Goal: Task Accomplishment & Management: Complete application form

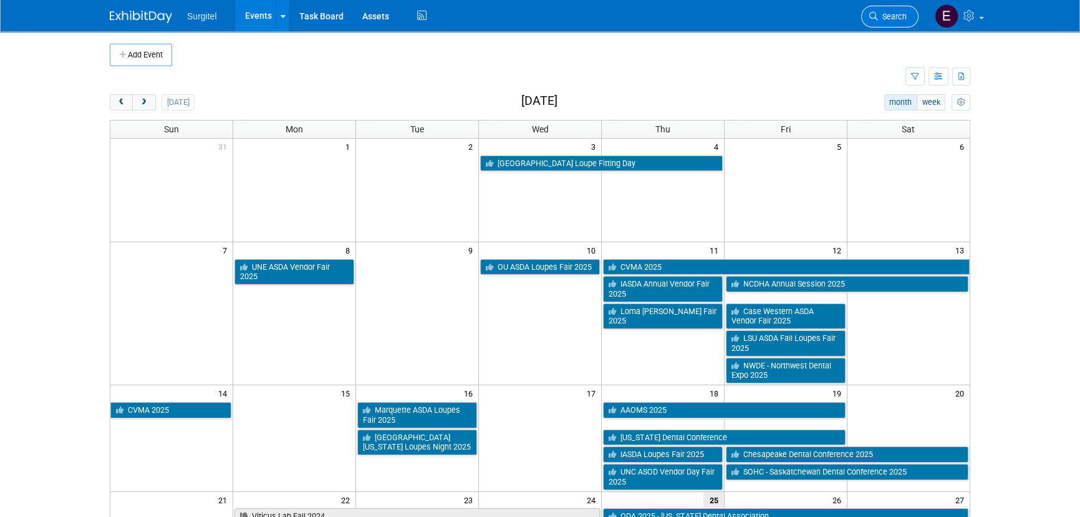
click at [910, 12] on link "Search" at bounding box center [889, 17] width 57 height 22
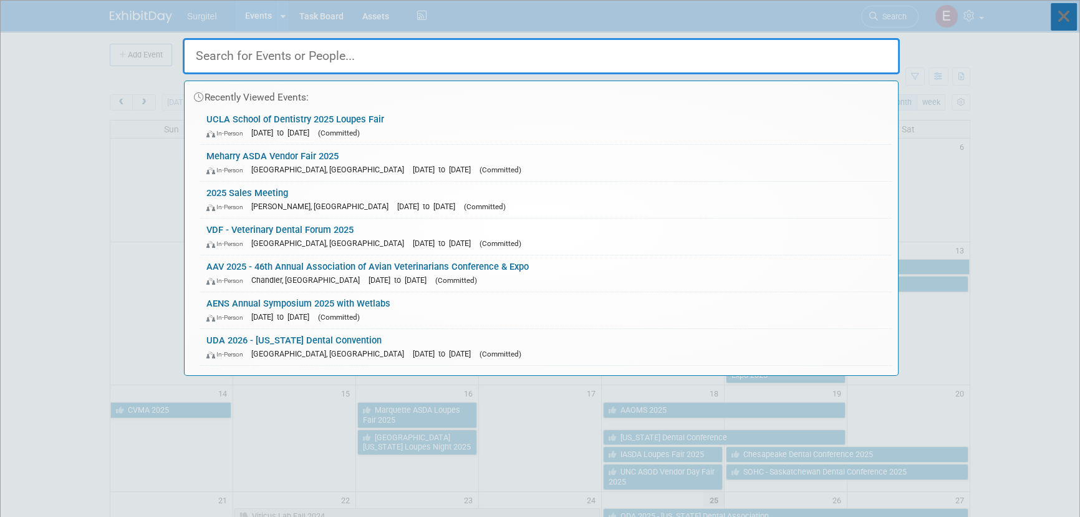
click at [1070, 5] on icon at bounding box center [1064, 16] width 26 height 27
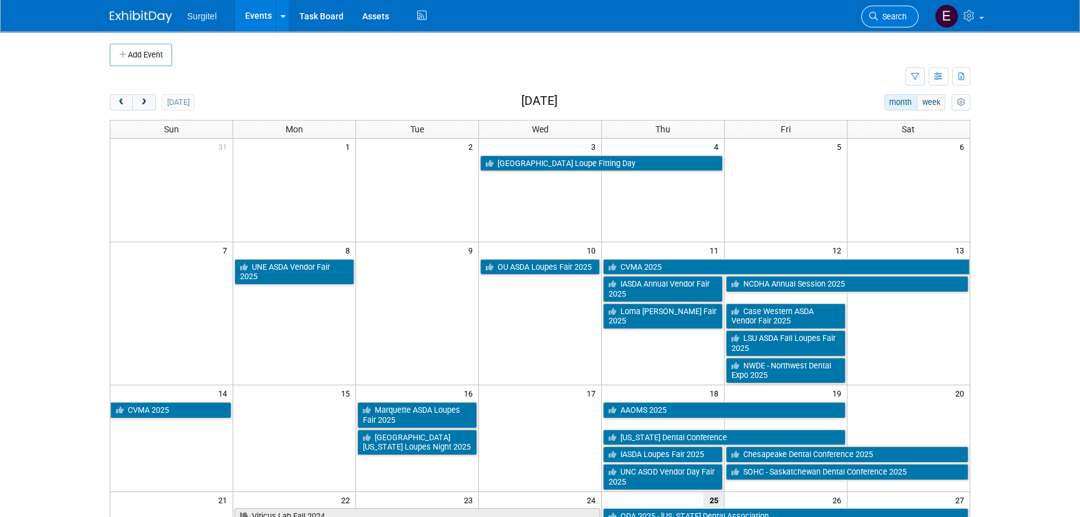
click at [904, 26] on link "Search" at bounding box center [889, 17] width 57 height 22
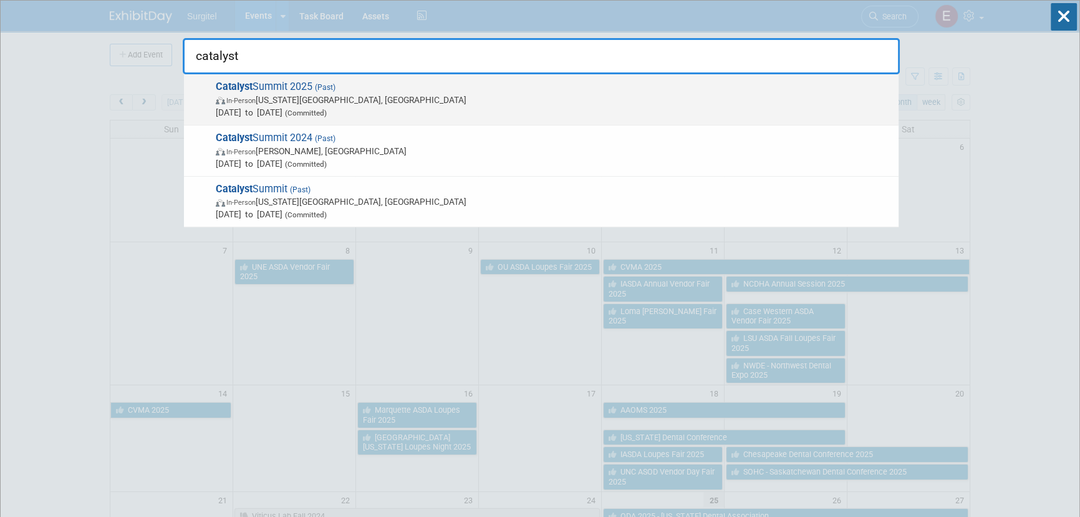
type input "catalyst"
click at [299, 95] on span "In-Person Oklahoma City, OK" at bounding box center [554, 100] width 677 height 12
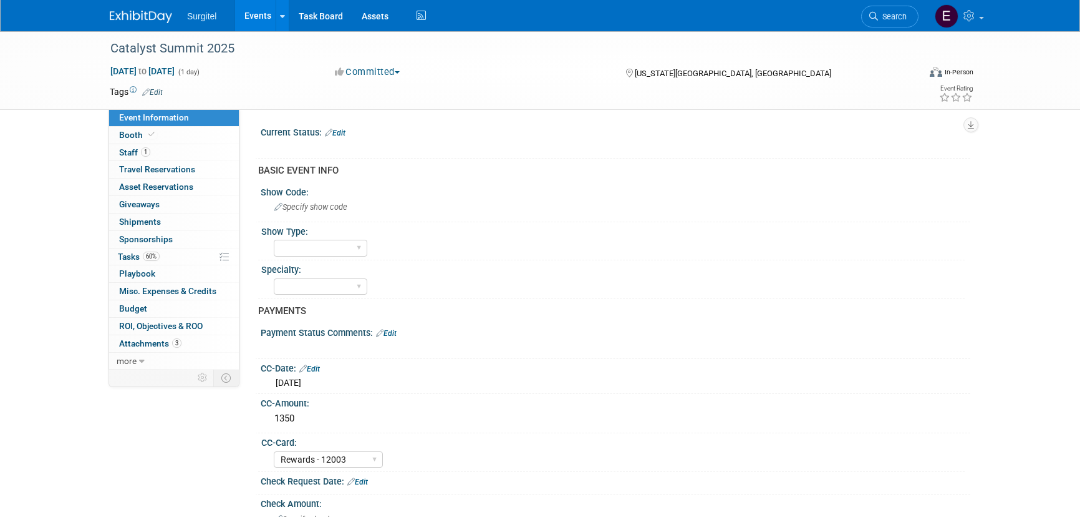
select select "Rewards - 12003"
select select "Yes"
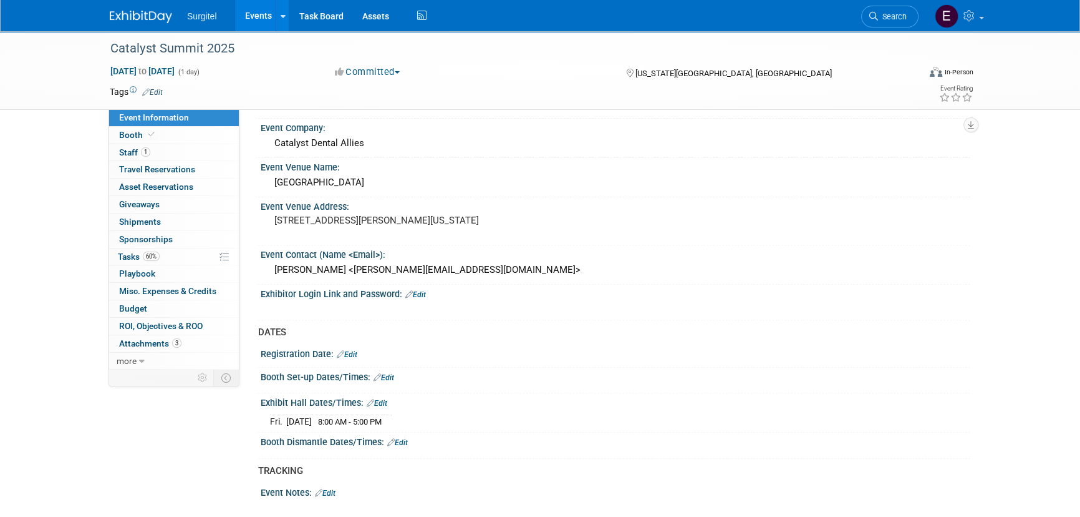
scroll to position [226, 0]
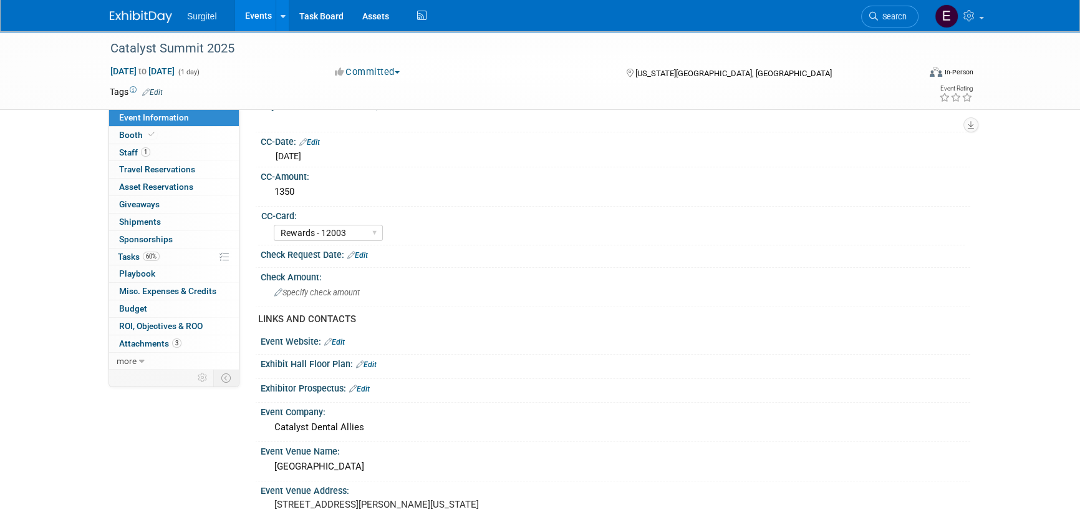
click at [252, 16] on link "Events" at bounding box center [258, 15] width 46 height 31
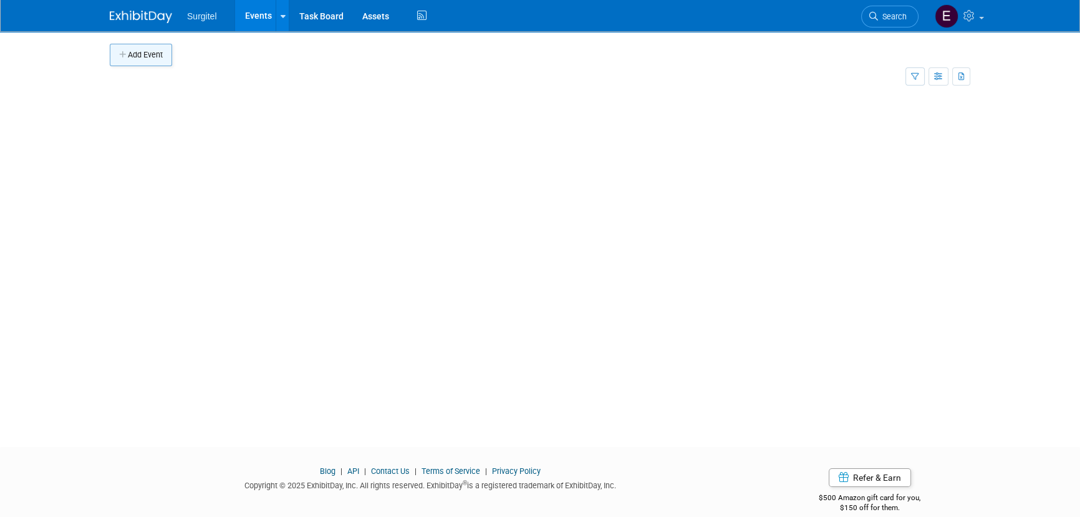
click at [168, 62] on button "Add Event" at bounding box center [141, 55] width 62 height 22
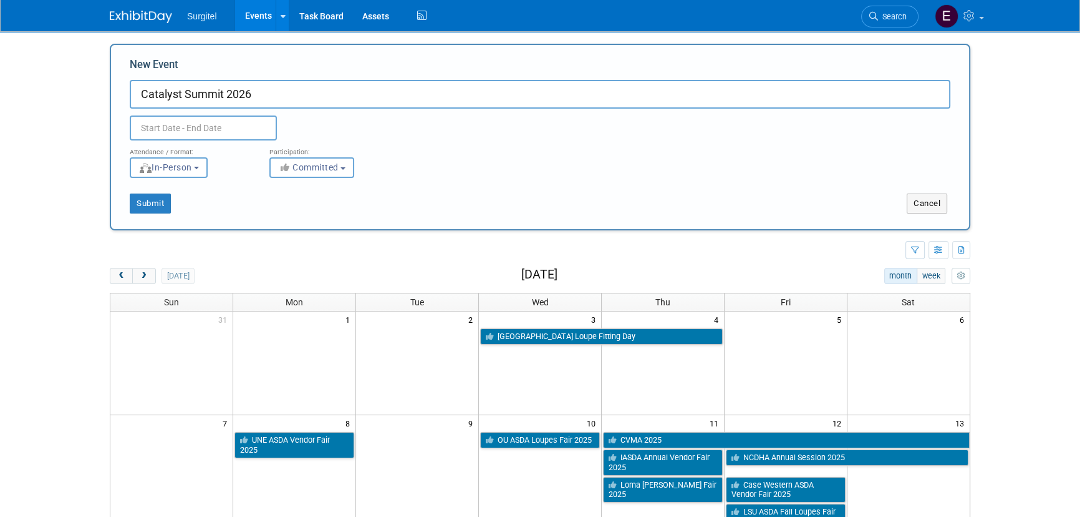
type input "Catalyst Summit 2026"
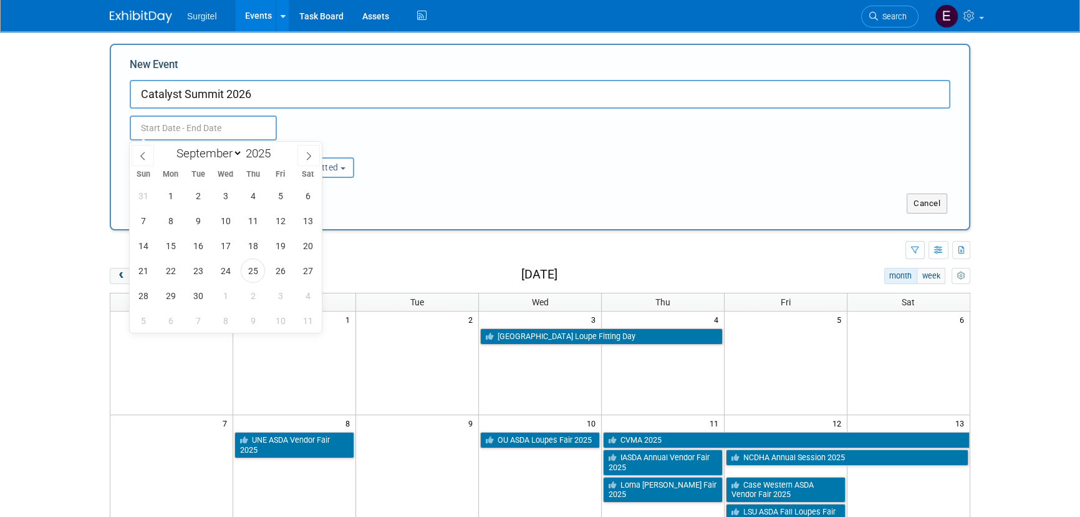
click at [201, 120] on input "text" at bounding box center [203, 127] width 147 height 25
click at [218, 147] on select "January February March April May June July August September October November De…" at bounding box center [207, 153] width 72 height 16
select select "0"
click at [171, 145] on select "January February March April May June July August September October November De…" at bounding box center [207, 153] width 72 height 16
click at [278, 148] on span at bounding box center [275, 149] width 9 height 7
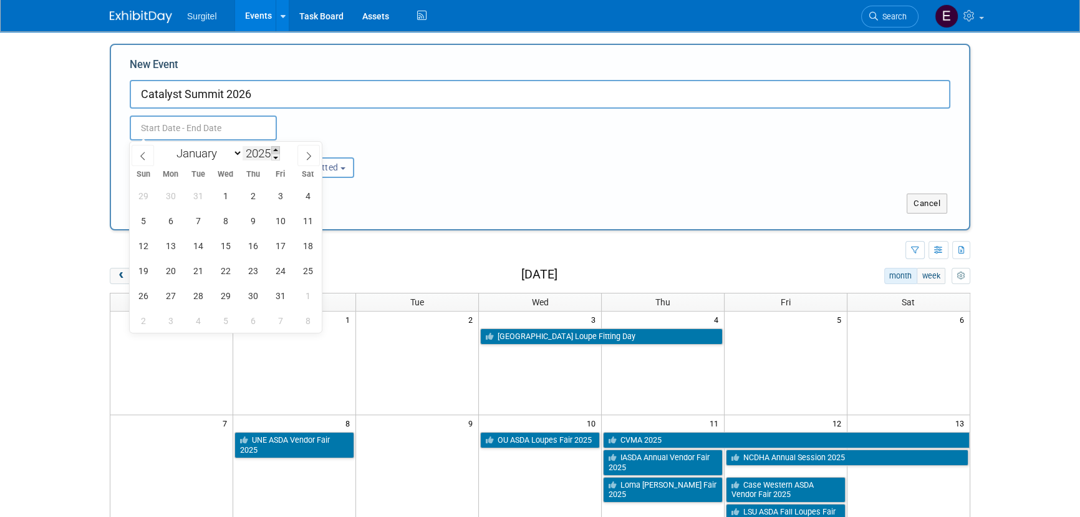
type input "2026"
click at [272, 267] on span "23" at bounding box center [280, 270] width 24 height 24
type input "Jan 23, 2026 to Jan 23, 2026"
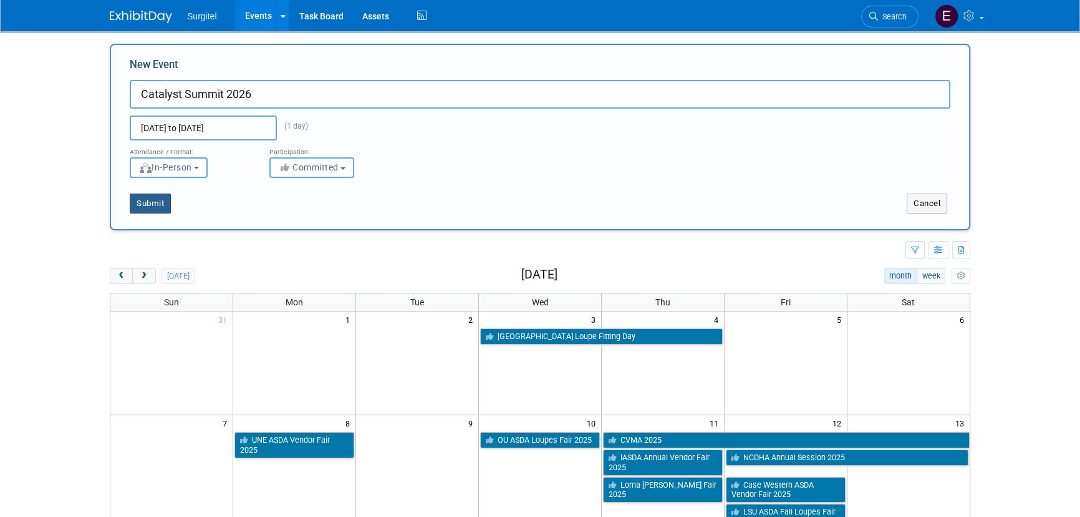
click at [144, 203] on button "Submit" at bounding box center [150, 203] width 41 height 20
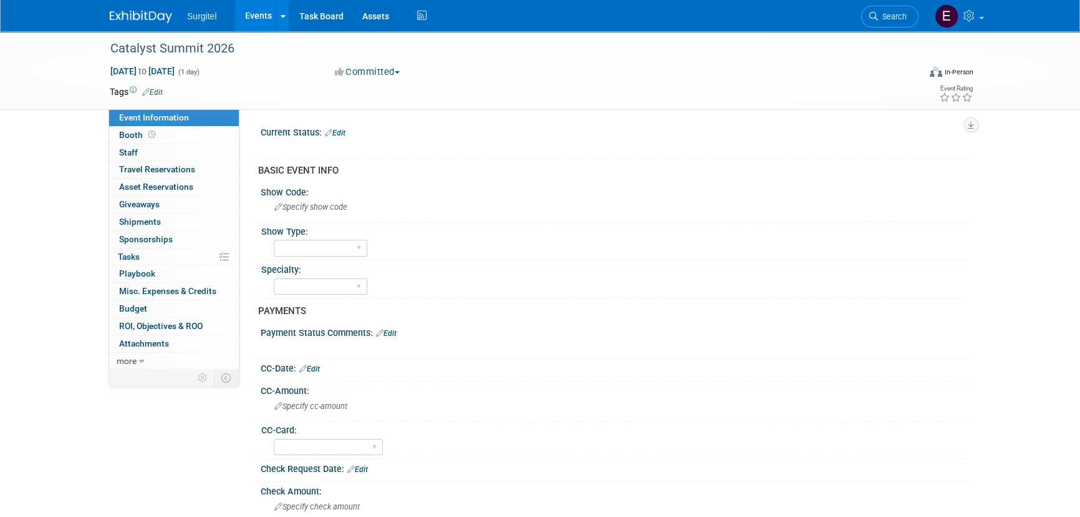
click at [154, 91] on link "Edit" at bounding box center [152, 92] width 21 height 9
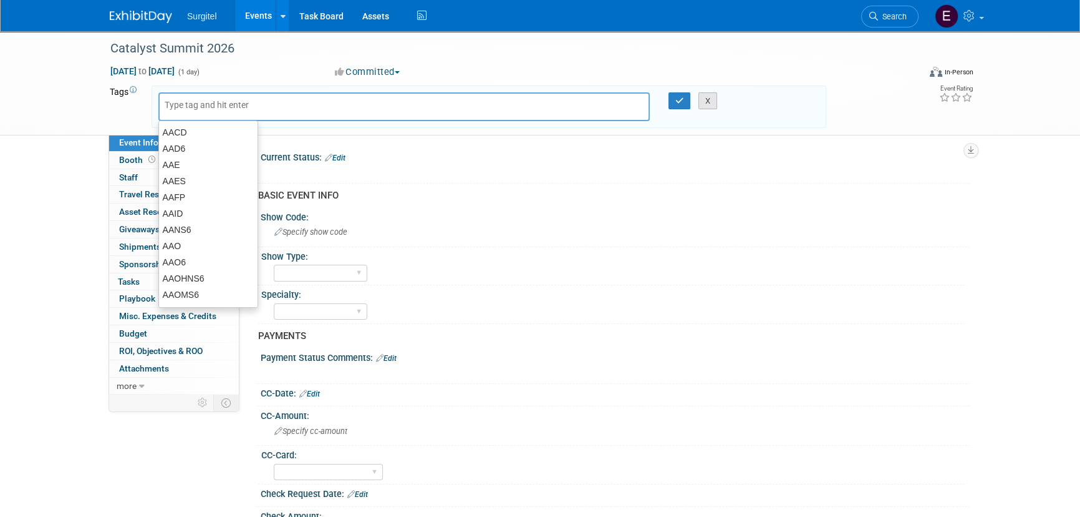
click at [706, 94] on button "X" at bounding box center [708, 100] width 19 height 17
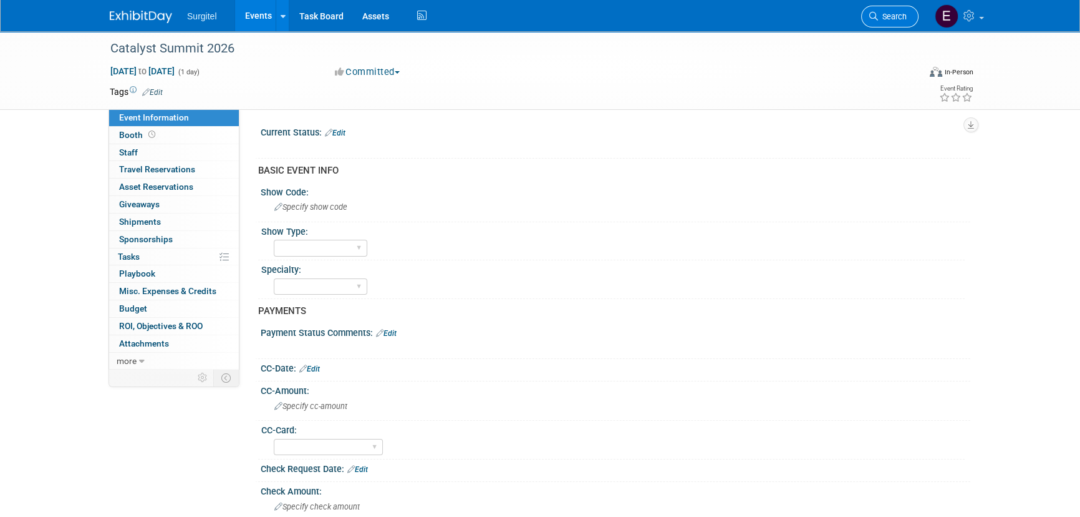
click at [903, 7] on link "Search" at bounding box center [889, 17] width 57 height 22
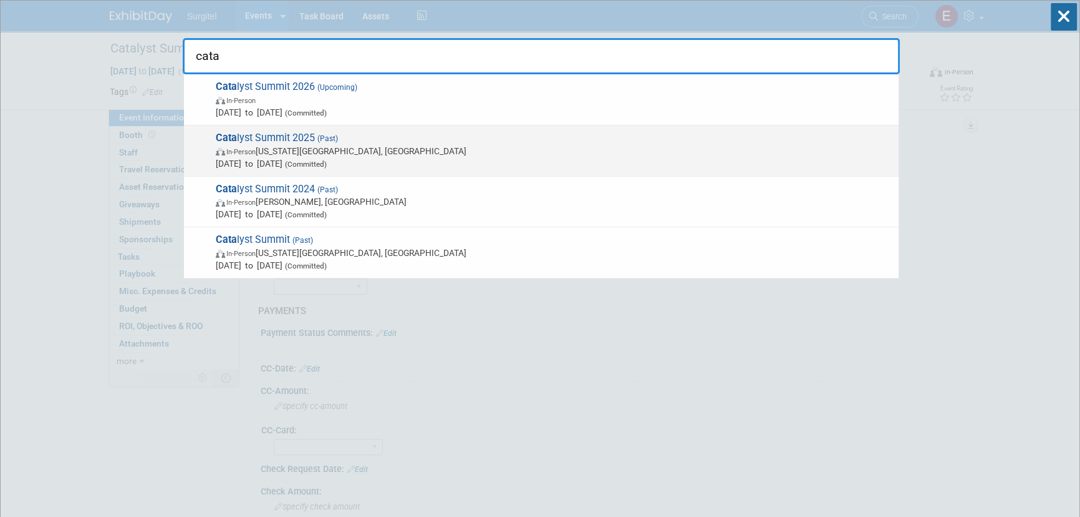
type input "cata"
click at [322, 161] on span "Jan 17, 2025 to Jan 17, 2025 (Committed)" at bounding box center [554, 163] width 677 height 12
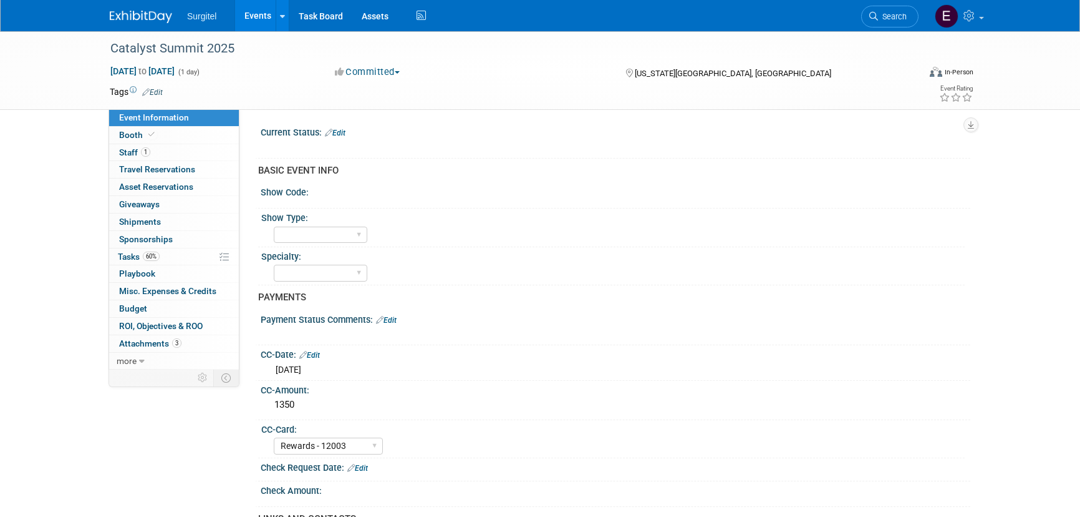
select select "Rewards - 12003"
select select "Yes"
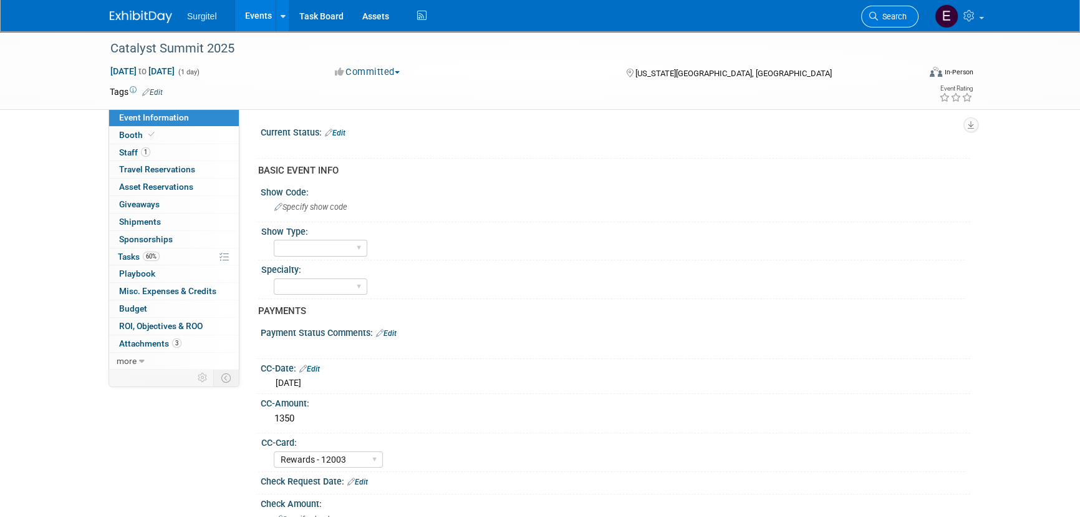
click at [900, 23] on link "Search" at bounding box center [889, 17] width 57 height 22
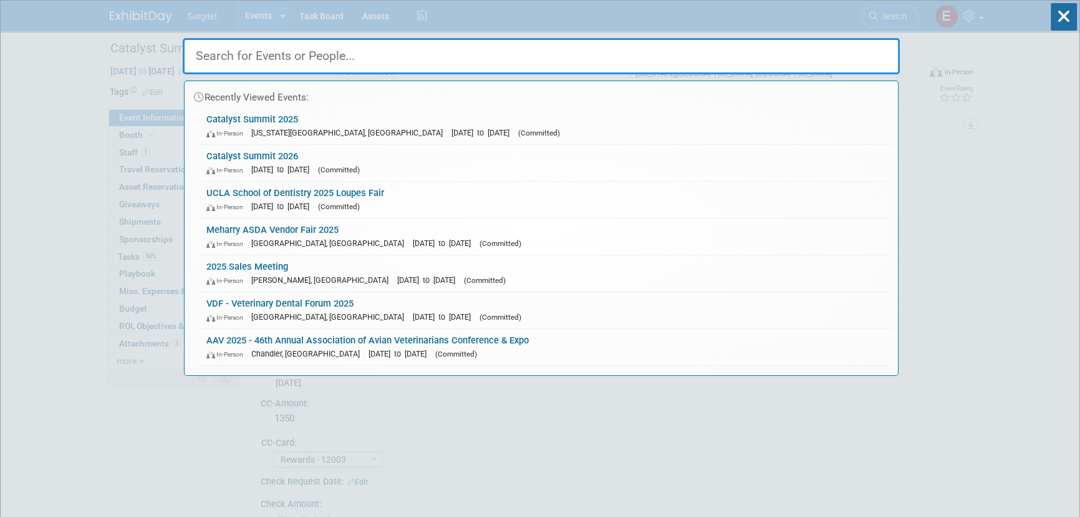
click at [362, 153] on link "Catalyst Summit 2026 In-Person Jan 23, 2026 to Jan 23, 2026 (Committed)" at bounding box center [546, 163] width 692 height 36
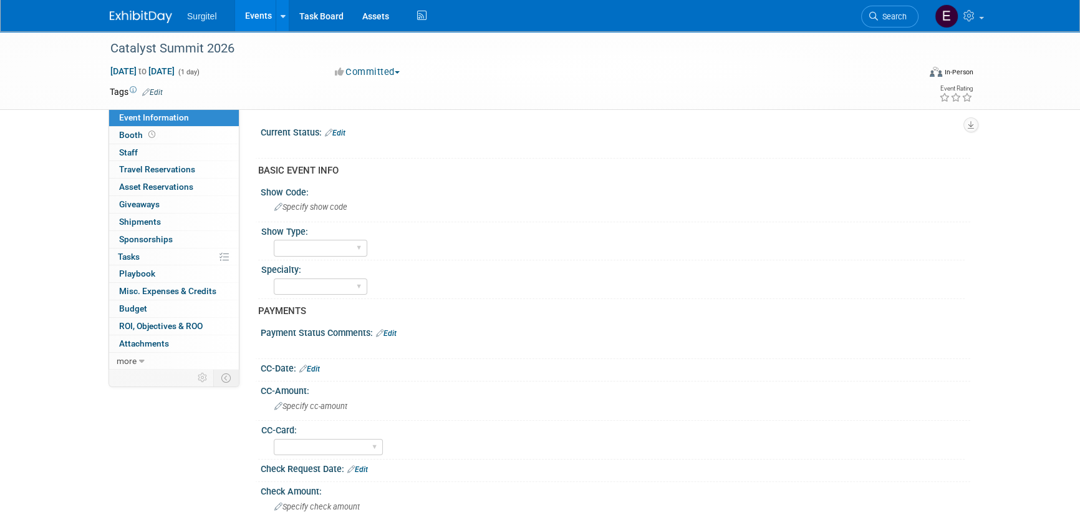
click at [339, 133] on link "Edit" at bounding box center [335, 133] width 21 height 9
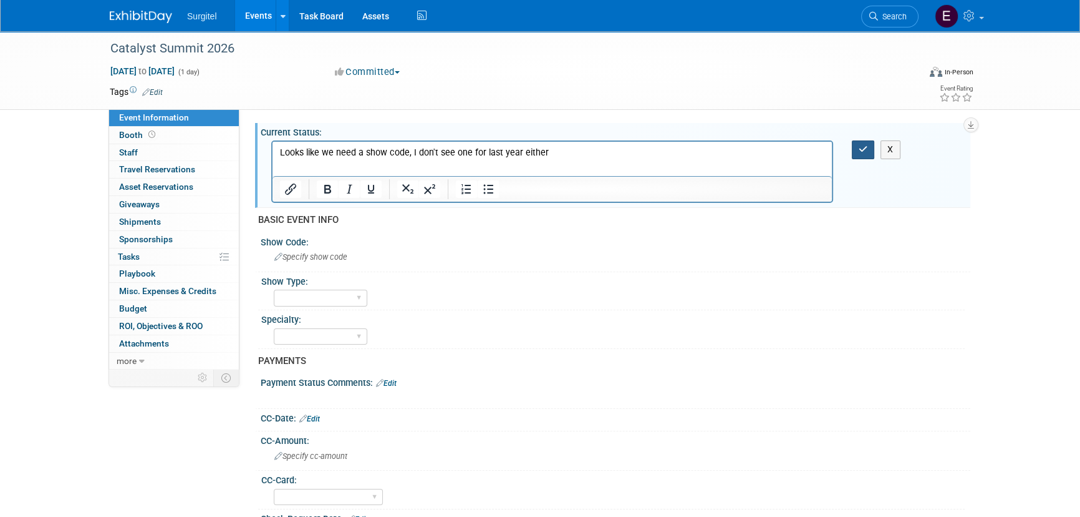
click at [855, 143] on button "button" at bounding box center [863, 149] width 23 height 18
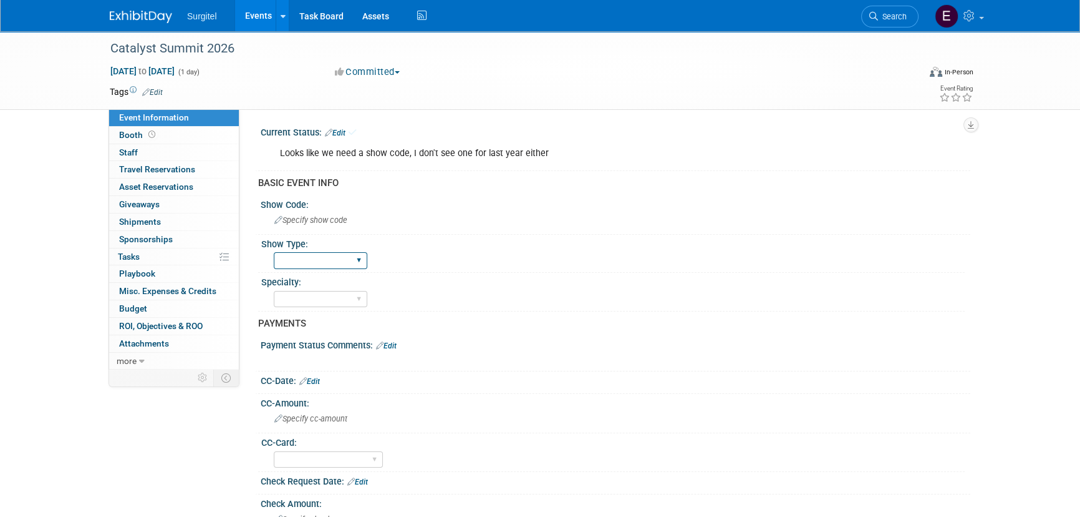
click at [340, 262] on select "School Show Trade Show Wet Lab CE Course Lunch and Learn" at bounding box center [321, 260] width 94 height 17
select select "Trade Show"
click at [274, 252] on select "School Show Trade Show Wet Lab CE Course Lunch and Learn" at bounding box center [321, 260] width 94 height 17
click at [336, 301] on select "Dental Hygiene Medical Veterinarian Other" at bounding box center [321, 299] width 94 height 17
select select "Dental"
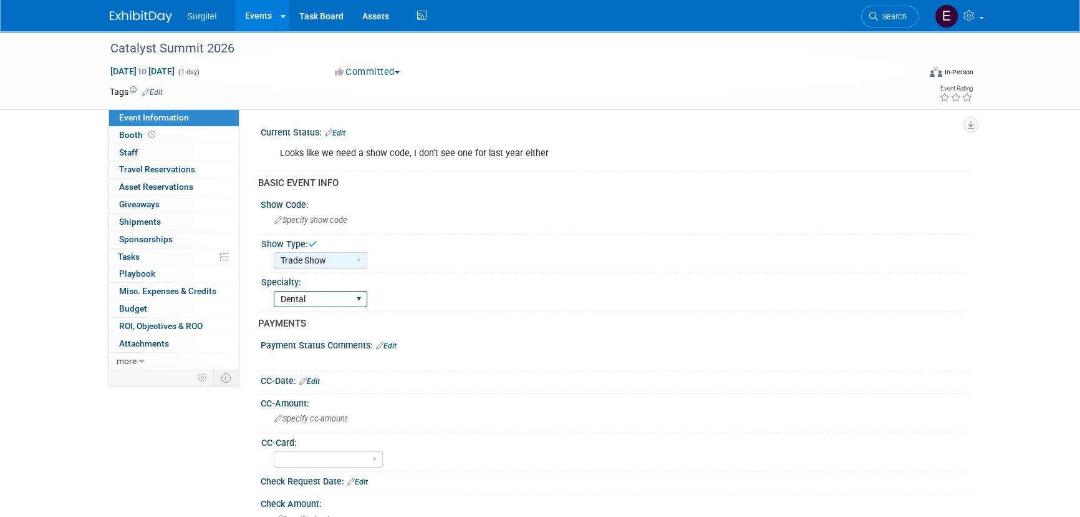
click at [274, 291] on select "Dental Hygiene Medical Veterinarian Other" at bounding box center [321, 299] width 94 height 17
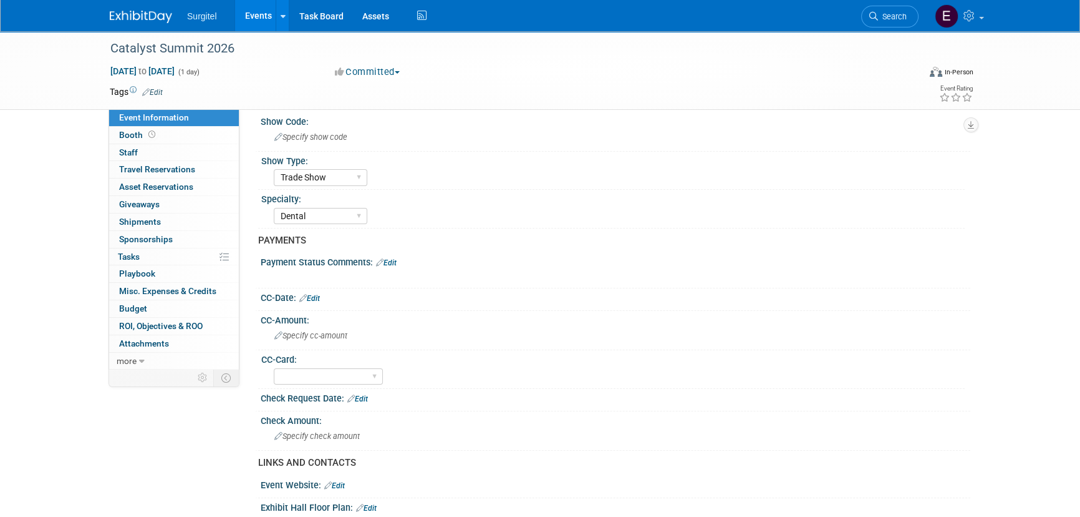
scroll to position [113, 0]
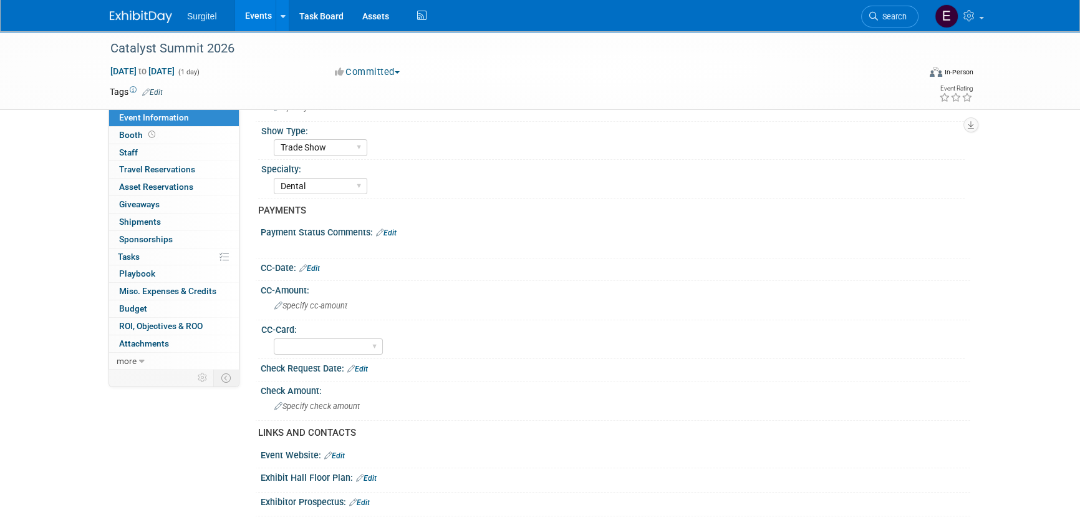
click at [395, 233] on link "Edit" at bounding box center [386, 232] width 21 height 9
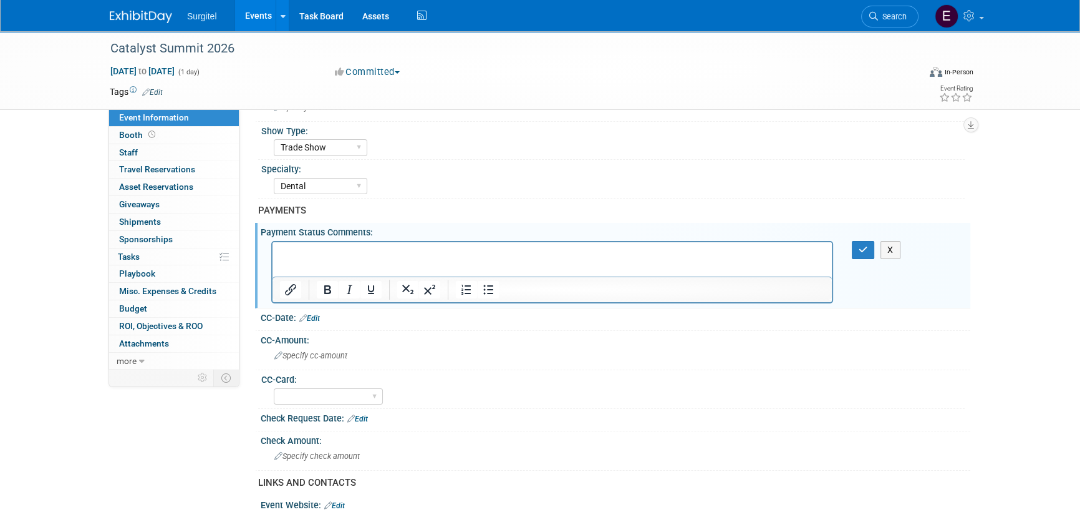
scroll to position [0, 0]
click at [867, 250] on icon "button" at bounding box center [863, 249] width 9 height 9
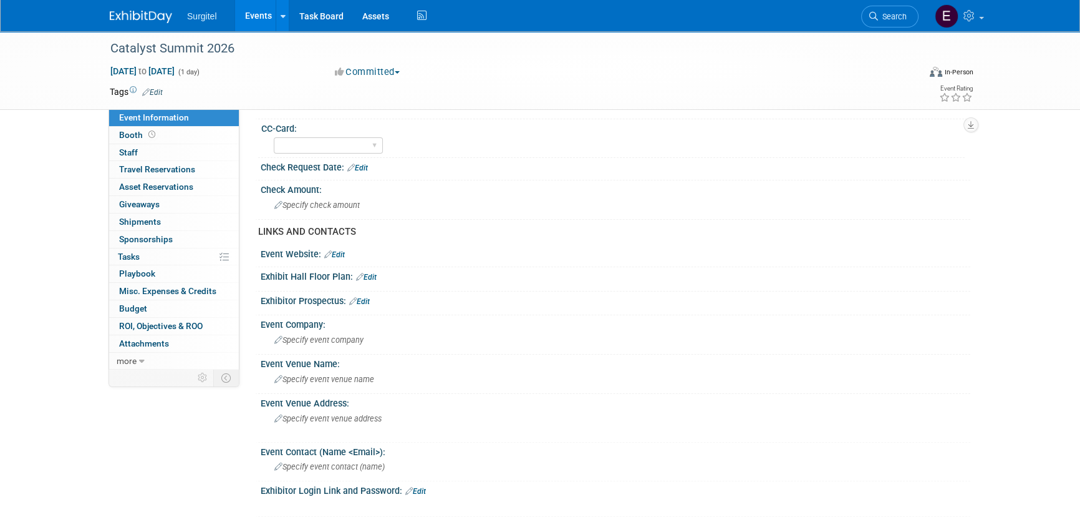
scroll to position [454, 0]
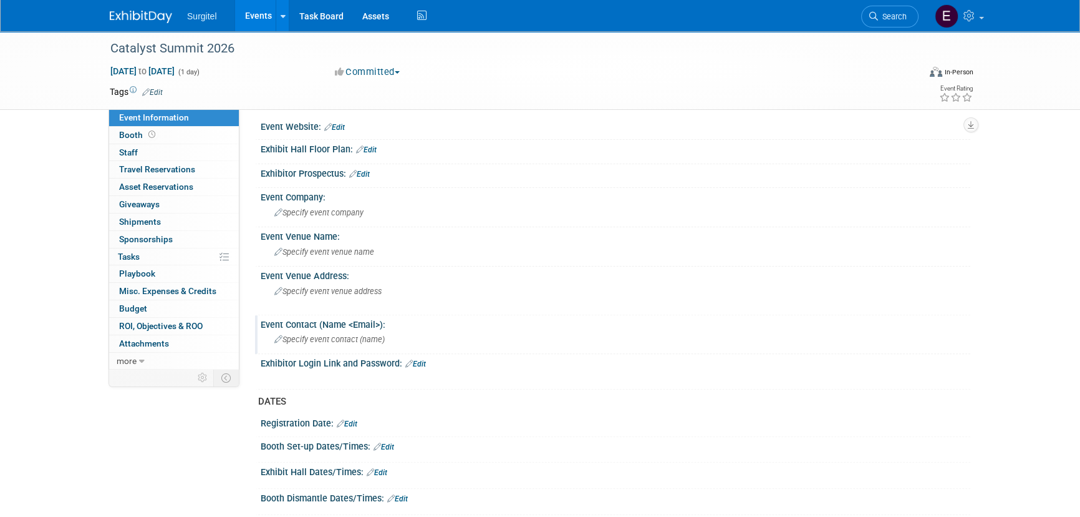
click at [326, 334] on span "Specify event contact (name )" at bounding box center [329, 338] width 110 height 9
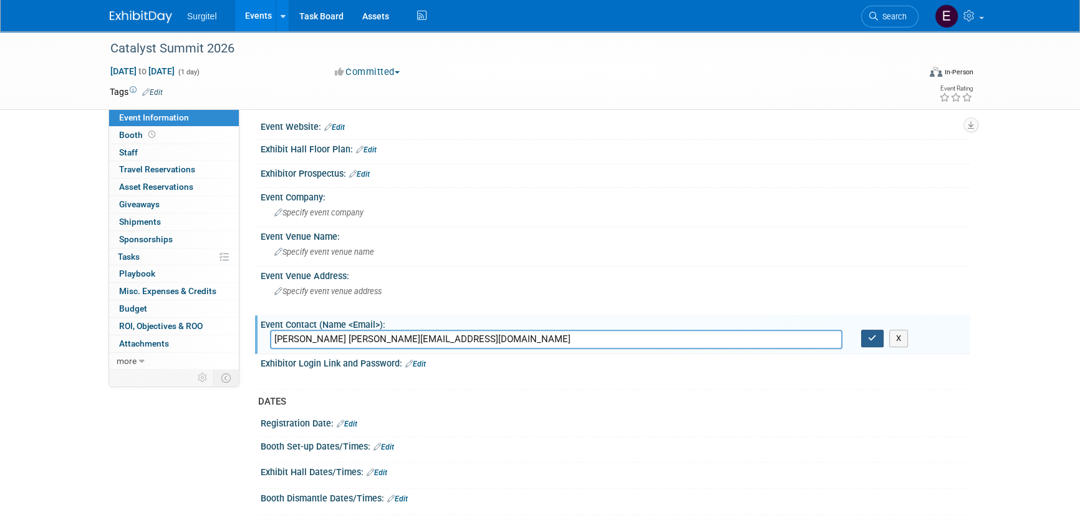
type input "[PERSON_NAME] [PERSON_NAME][EMAIL_ADDRESS][DOMAIN_NAME]"
click at [880, 331] on button "button" at bounding box center [872, 337] width 22 height 17
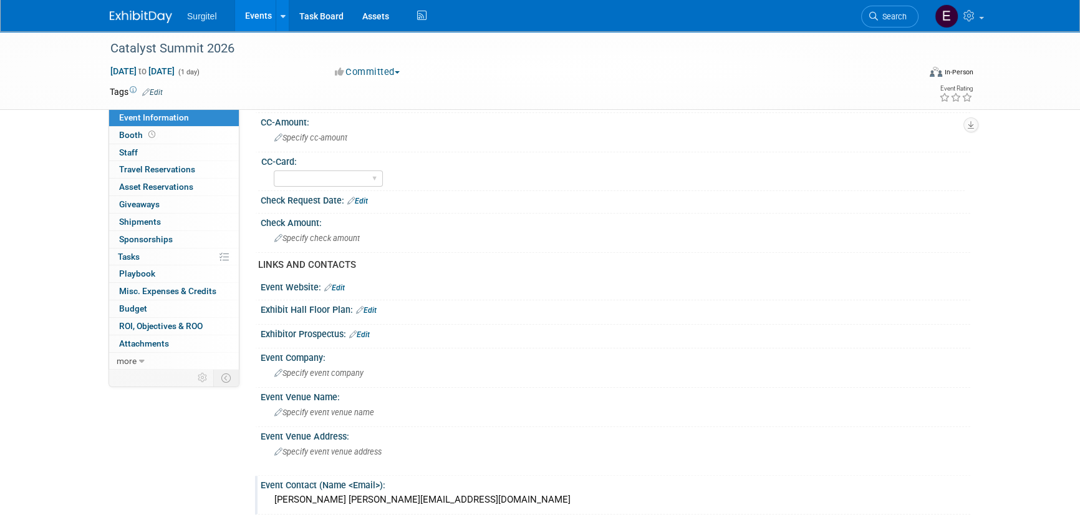
scroll to position [283, 0]
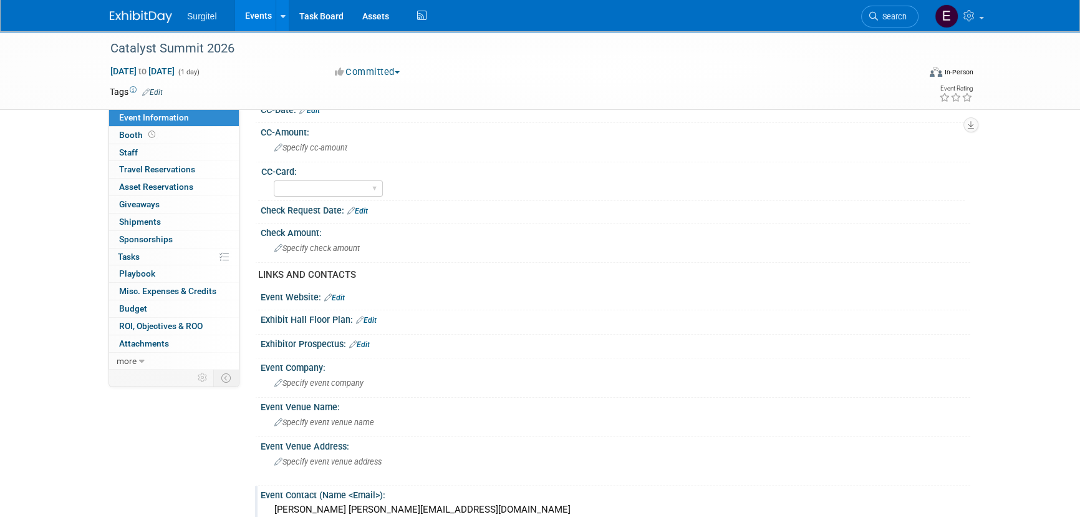
click at [358, 336] on div "Exhibitor Prospectus: Edit" at bounding box center [616, 342] width 710 height 16
click at [362, 341] on link "Edit" at bounding box center [359, 344] width 21 height 9
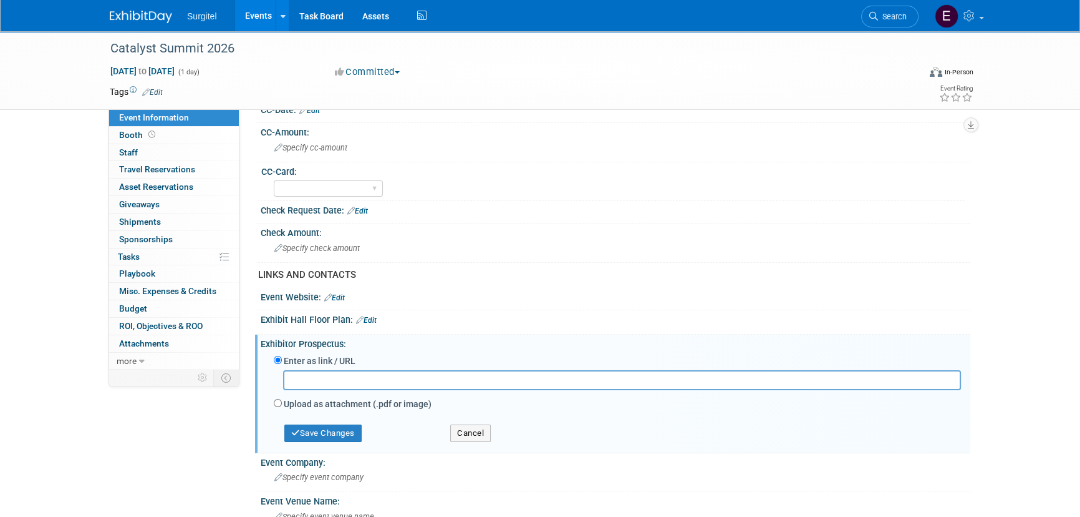
click at [294, 399] on label "Upload as attachment (.pdf or image)" at bounding box center [358, 403] width 148 height 12
click at [282, 399] on input "Upload as attachment (.pdf or image)" at bounding box center [278, 403] width 8 height 8
radio input "true"
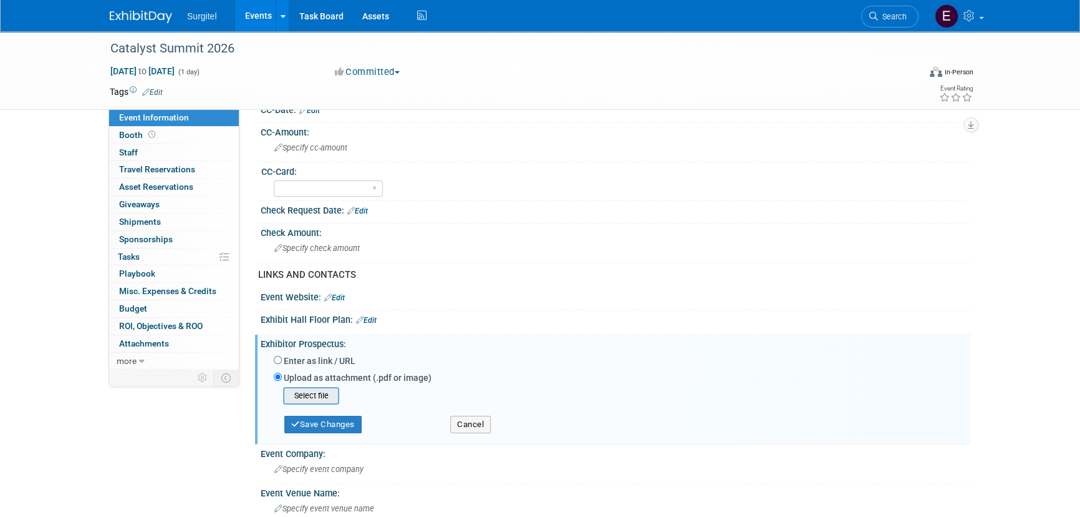
drag, startPoint x: 301, startPoint y: 385, endPoint x: 308, endPoint y: 387, distance: 7.1
click at [304, 386] on div "Enter as link / URL Upload as attachment (.pdf or image) Select file" at bounding box center [617, 378] width 687 height 51
click at [308, 388] on input "file" at bounding box center [264, 395] width 148 height 15
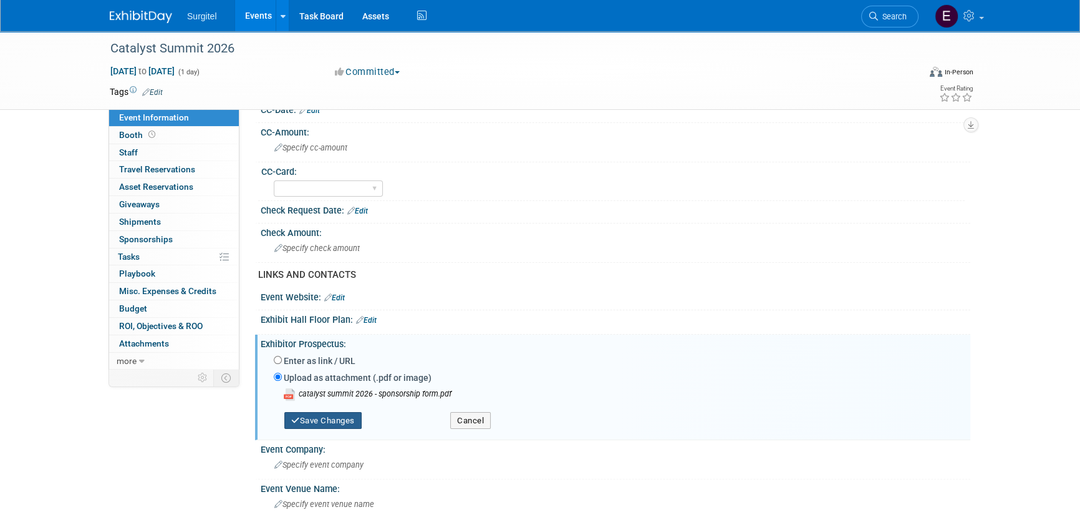
click at [347, 412] on button "Save Changes" at bounding box center [322, 420] width 77 height 17
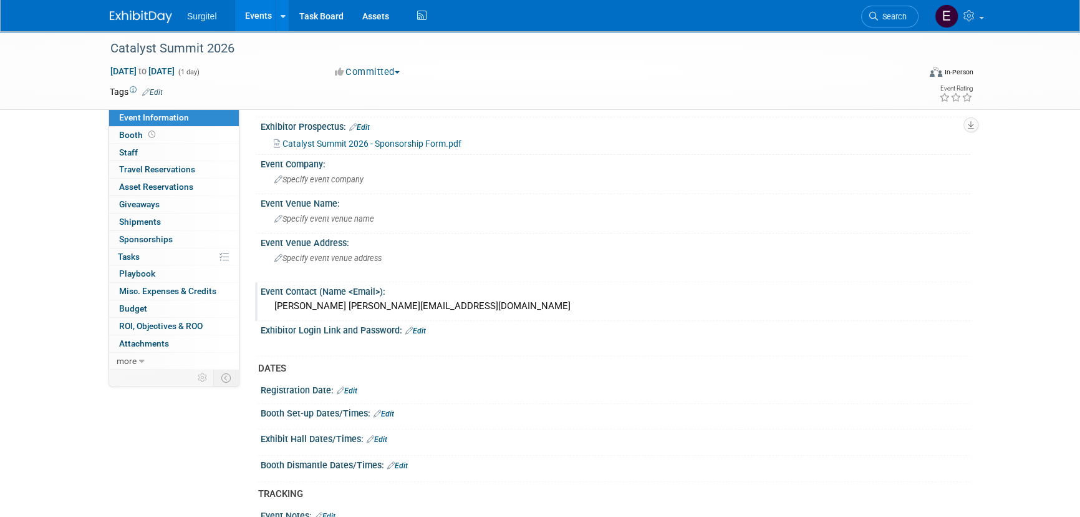
scroll to position [510, 0]
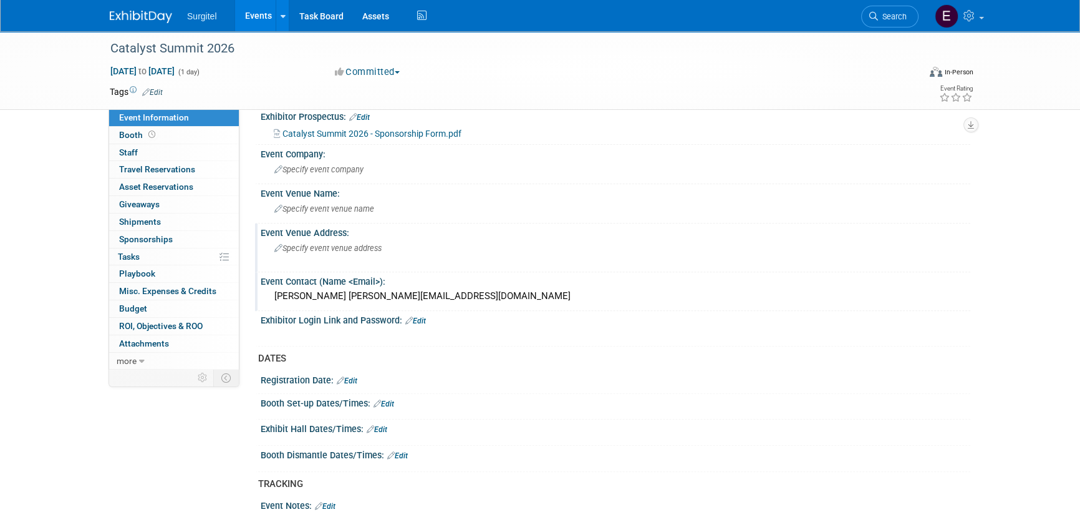
click at [379, 246] on span "Specify event venue address" at bounding box center [327, 247] width 107 height 9
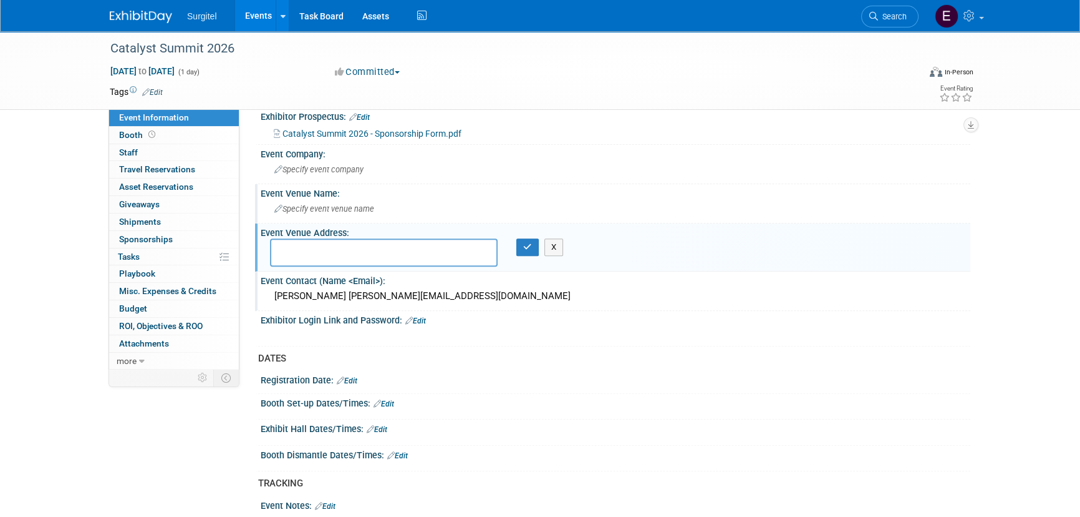
click at [362, 204] on span "Specify event venue name" at bounding box center [324, 208] width 100 height 9
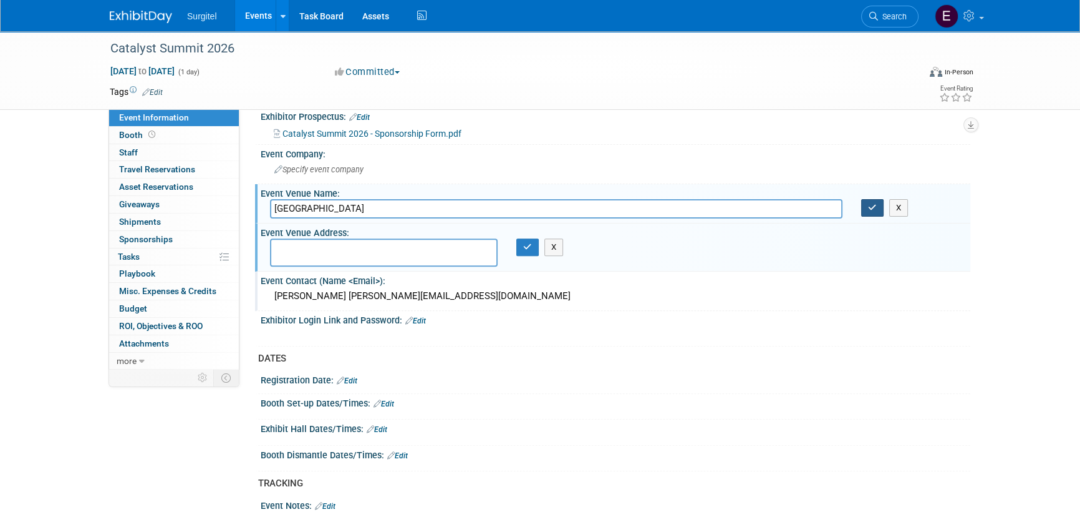
type input "OKANA Resort"
click at [865, 200] on button "button" at bounding box center [872, 207] width 22 height 17
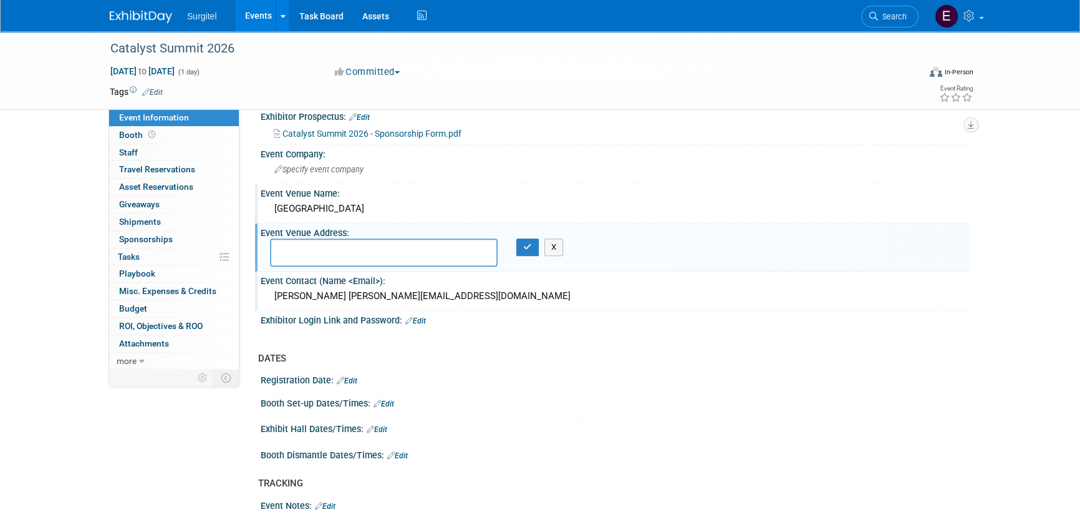
click at [305, 253] on textarea at bounding box center [384, 252] width 228 height 29
paste textarea "639 First Americans Blvd, Oklahoma City, OK 73129"
type textarea "639 First Americans Blvd, Oklahoma City, OK 73129"
click at [525, 245] on icon "button" at bounding box center [527, 247] width 9 height 8
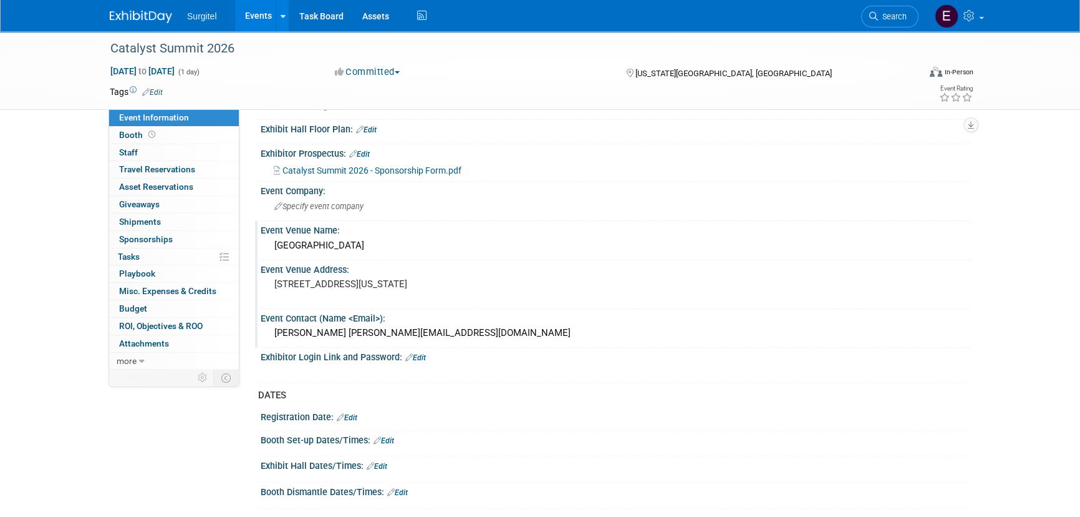
scroll to position [454, 0]
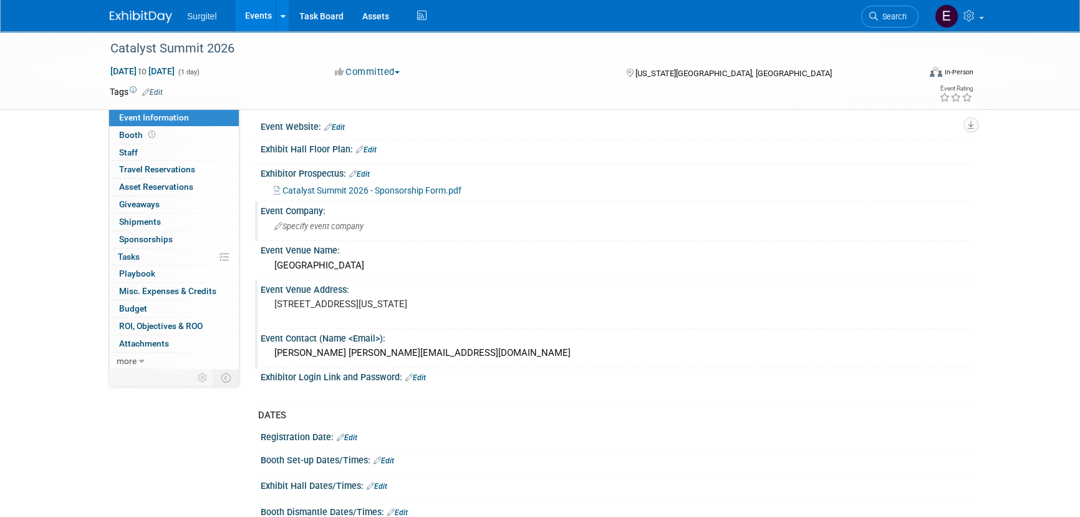
click at [339, 234] on div "Specify event company" at bounding box center [616, 226] width 710 height 21
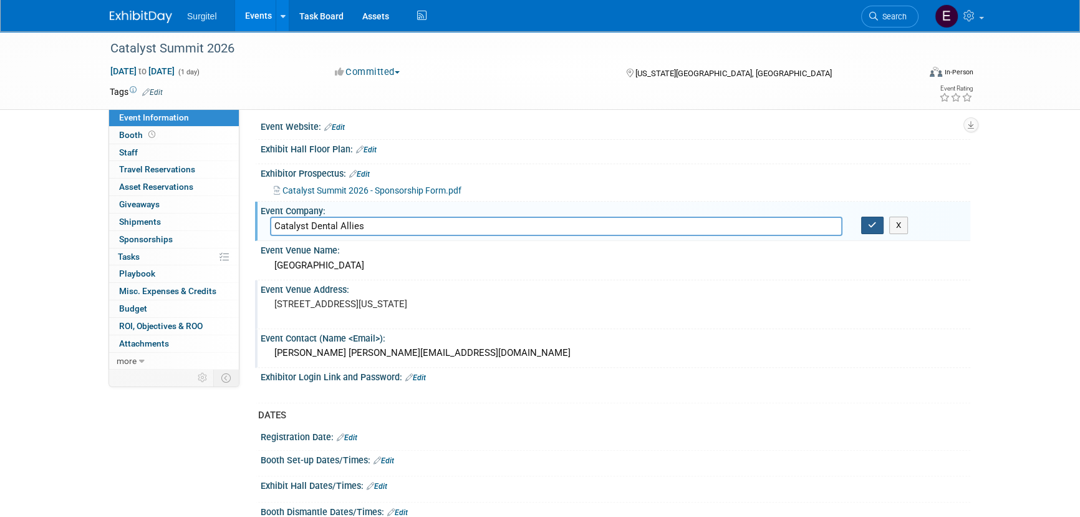
type input "Catalyst Dental Allies"
click at [878, 220] on button "button" at bounding box center [872, 224] width 22 height 17
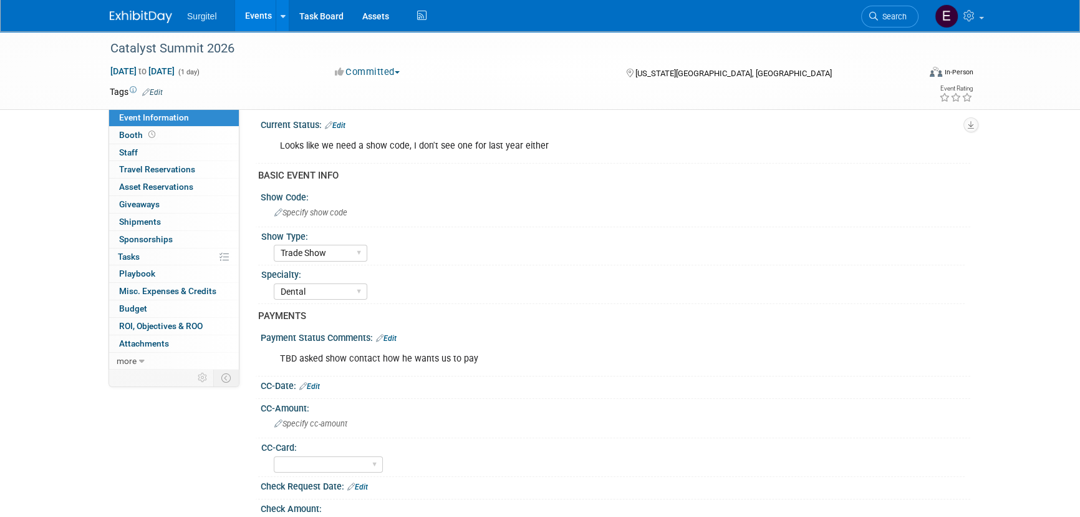
scroll to position [0, 0]
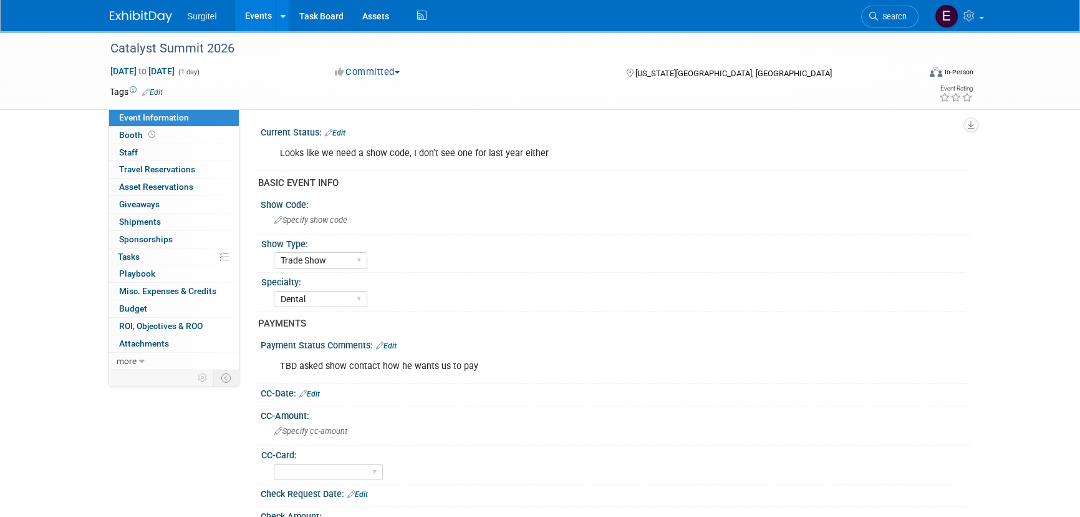
click at [342, 134] on link "Edit" at bounding box center [335, 133] width 21 height 9
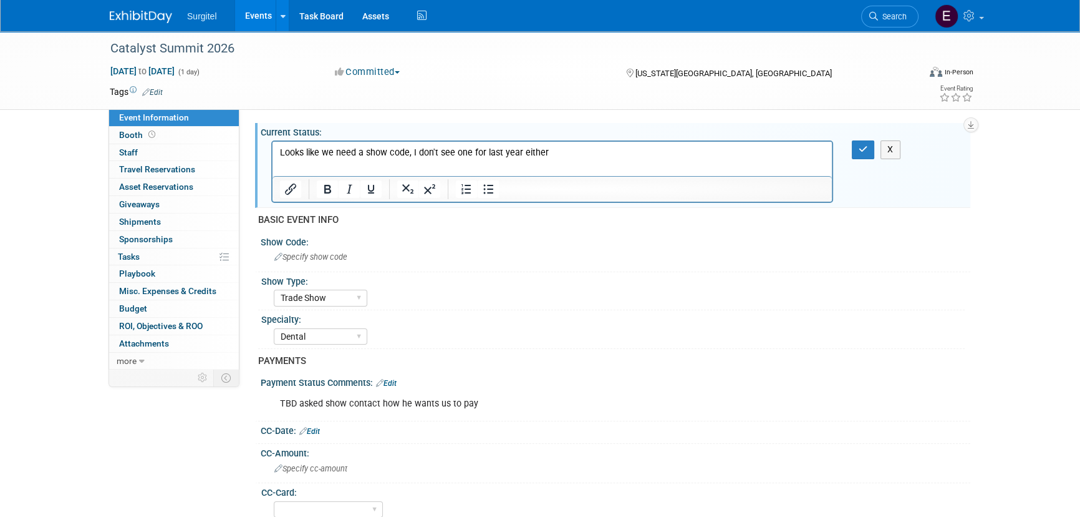
click at [555, 153] on p "Looks like we need a show code, I don't see one for last year either" at bounding box center [552, 153] width 545 height 12
click at [864, 147] on icon "button" at bounding box center [863, 149] width 9 height 9
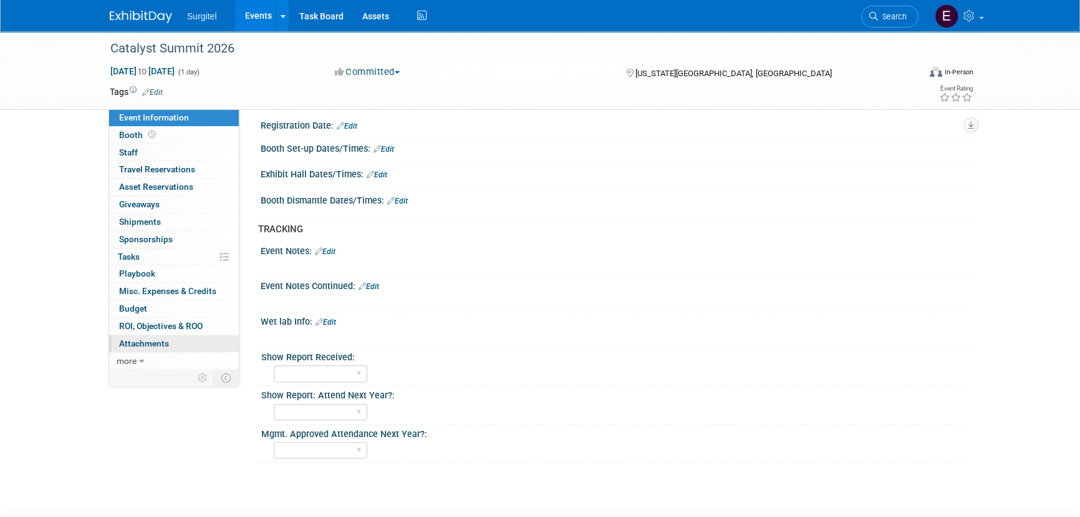
scroll to position [737, 0]
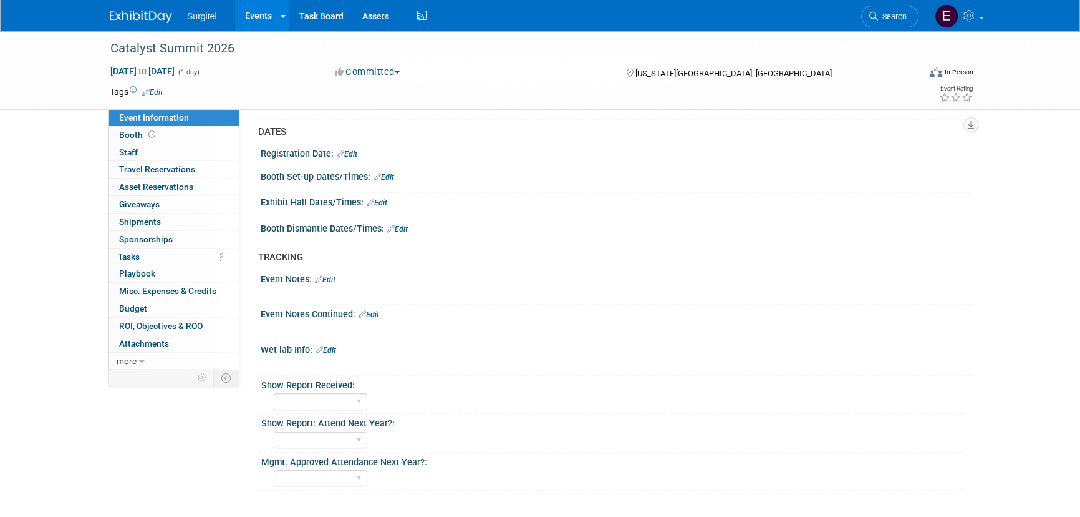
click at [382, 198] on link "Edit" at bounding box center [377, 202] width 21 height 9
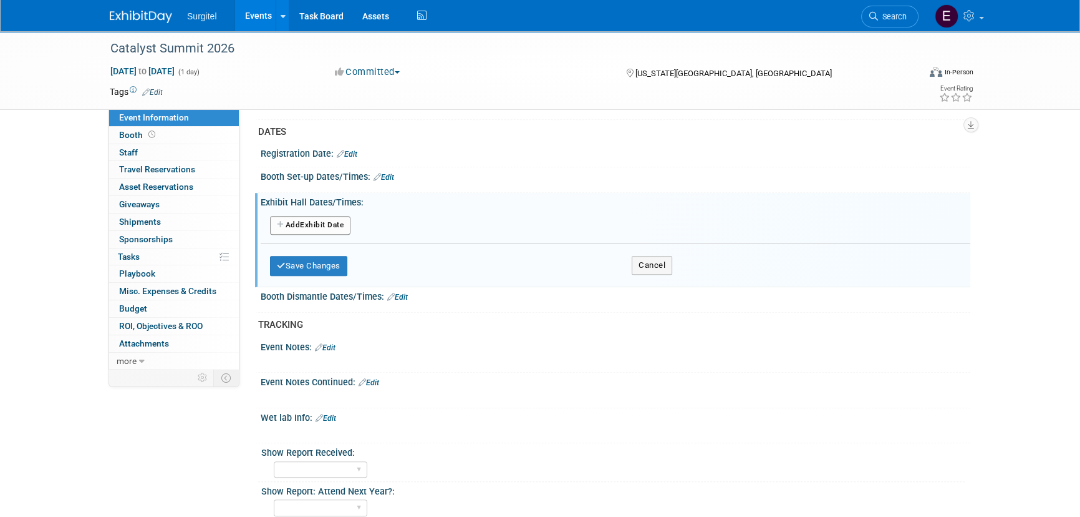
click at [321, 216] on button "Add Another Exhibit Date" at bounding box center [310, 225] width 80 height 19
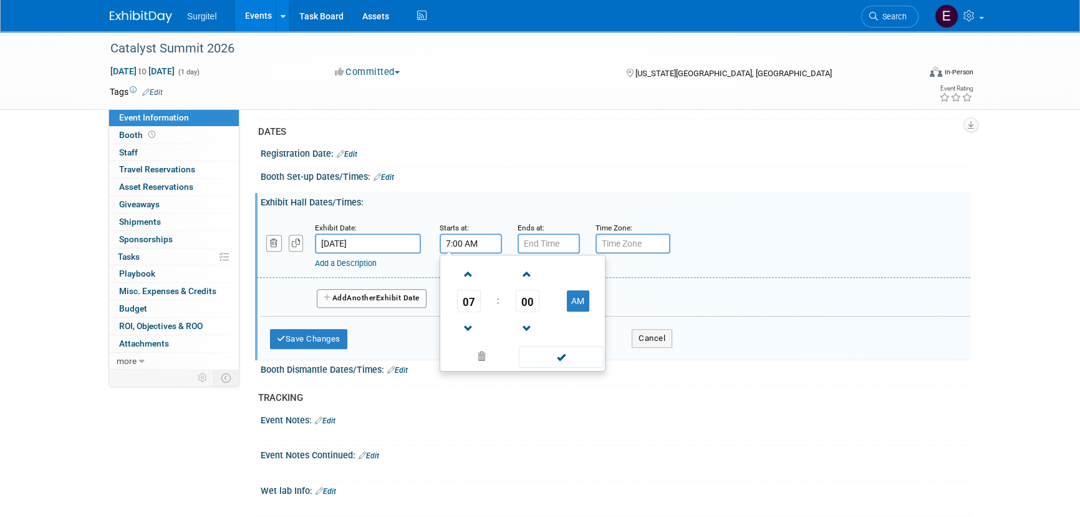
click at [468, 233] on input "7:00 AM" at bounding box center [471, 243] width 62 height 20
click at [468, 292] on span "07" at bounding box center [469, 300] width 24 height 22
click at [491, 332] on td "09" at bounding box center [503, 342] width 40 height 34
type input "9:00 AM"
click at [566, 352] on span at bounding box center [561, 357] width 84 height 22
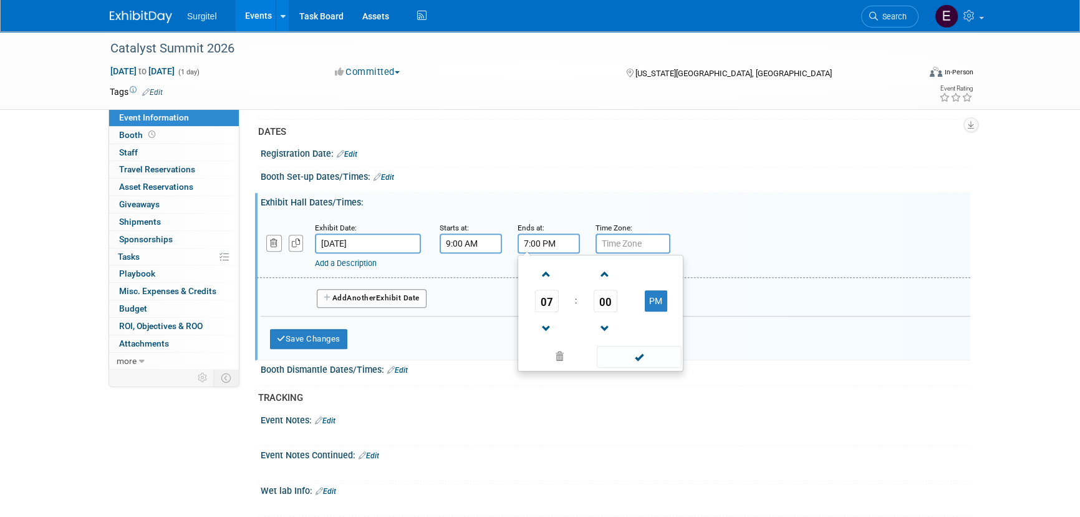
click at [536, 237] on input "7:00 PM" at bounding box center [549, 243] width 62 height 20
click at [606, 302] on span "00" at bounding box center [606, 300] width 24 height 22
click at [606, 302] on td "30" at bounding box center [621, 308] width 40 height 34
type input "7:30 PM"
click at [643, 336] on td at bounding box center [655, 328] width 49 height 32
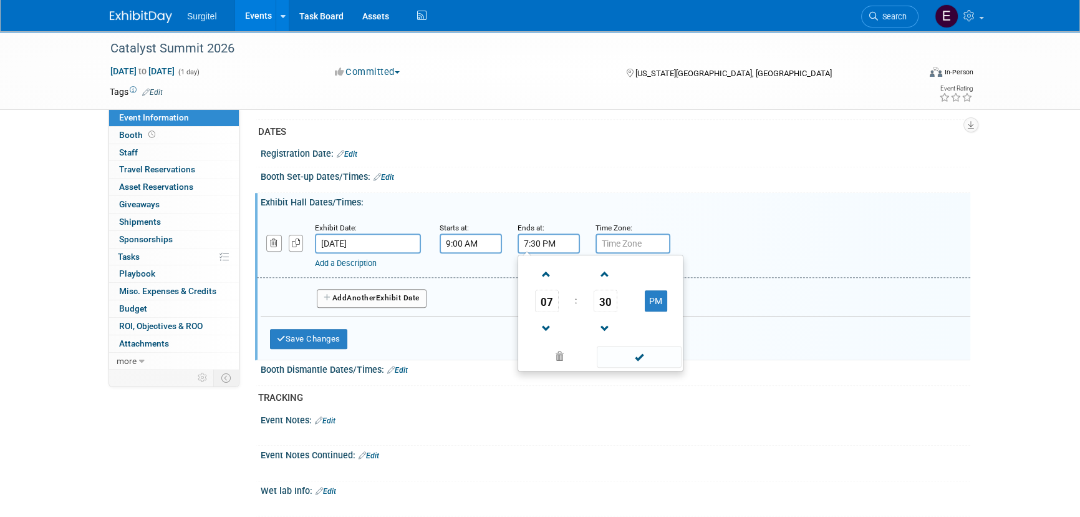
click at [641, 347] on span at bounding box center [639, 357] width 84 height 22
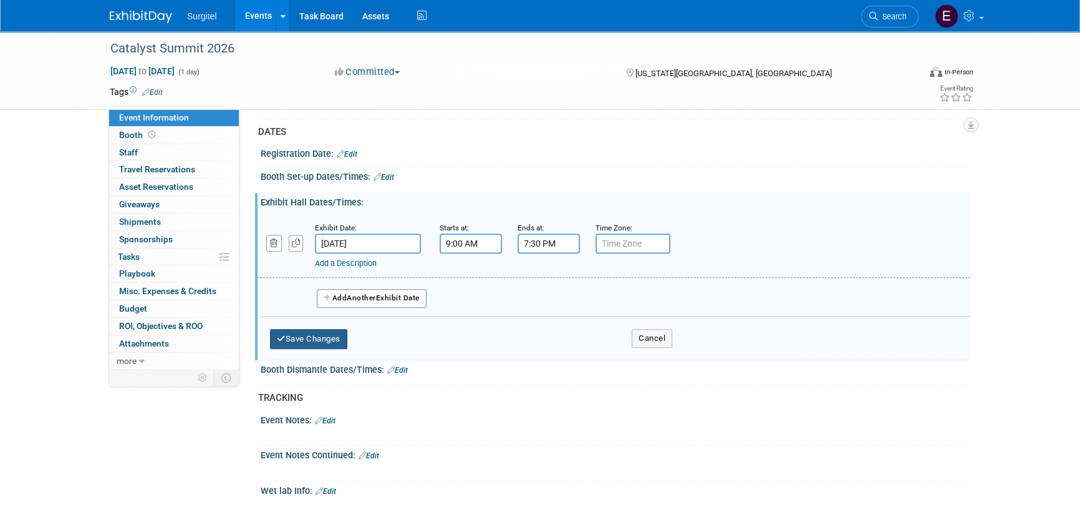
click at [319, 334] on button "Save Changes" at bounding box center [308, 339] width 77 height 20
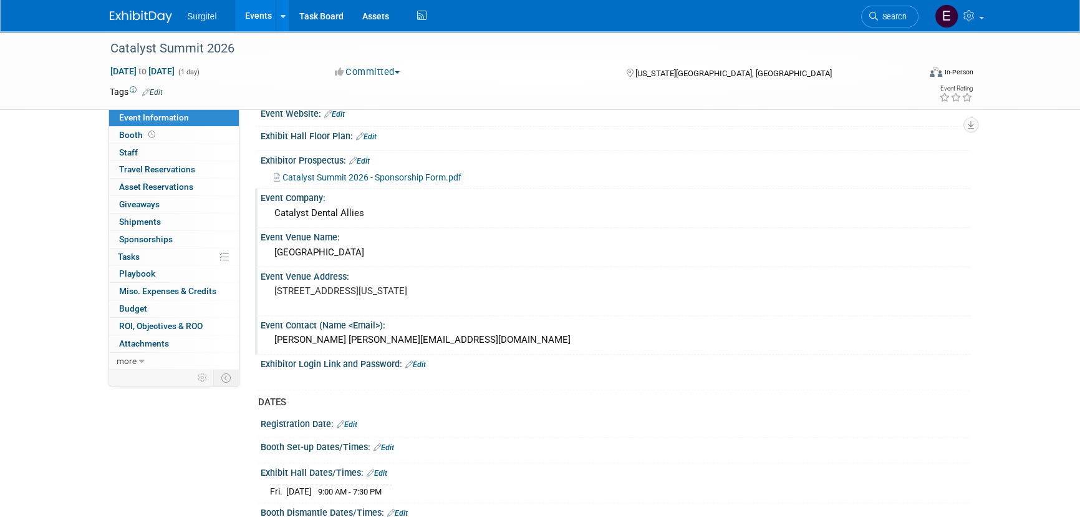
scroll to position [283, 0]
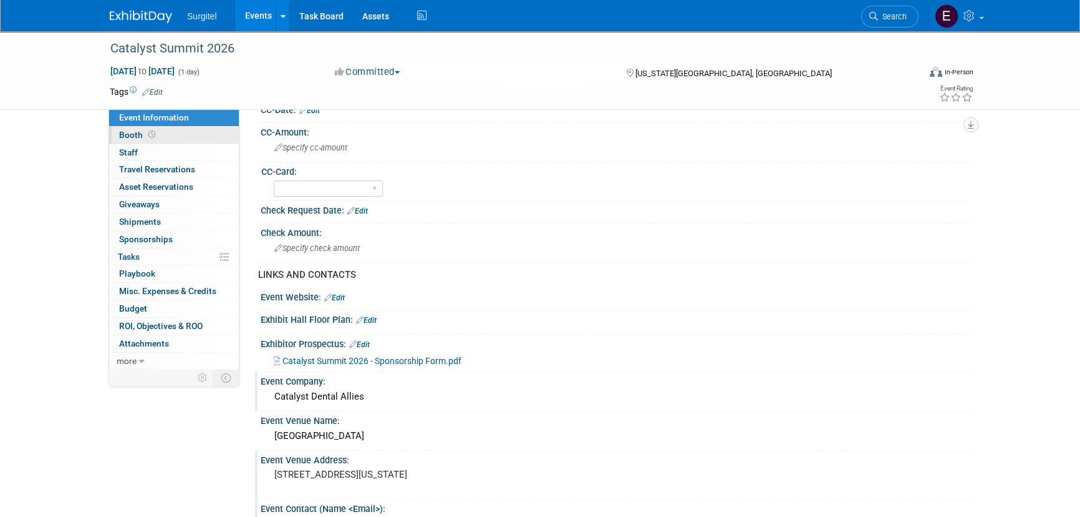
drag, startPoint x: 162, startPoint y: 134, endPoint x: 172, endPoint y: 142, distance: 12.9
click at [162, 134] on link "Booth" at bounding box center [174, 135] width 130 height 17
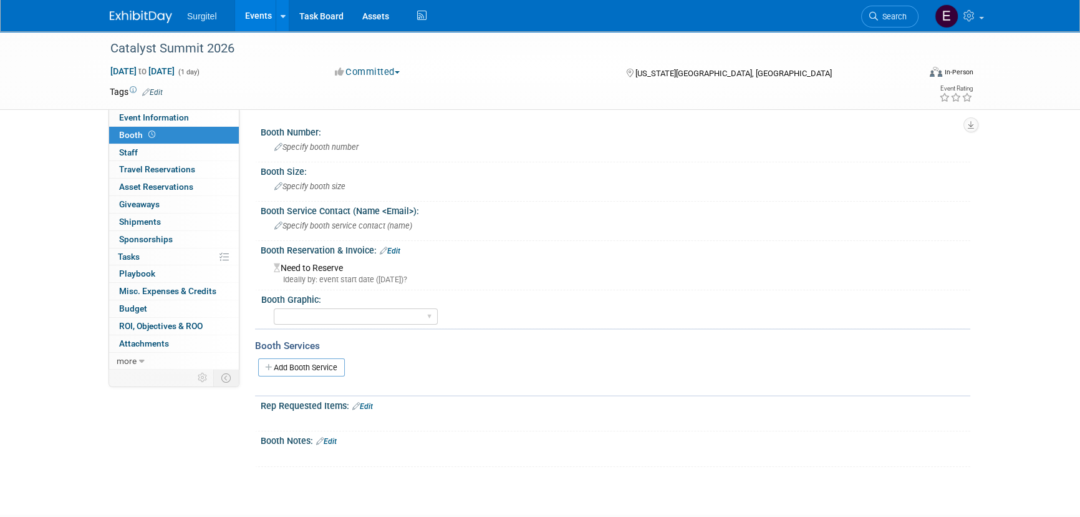
click at [392, 248] on link "Edit" at bounding box center [390, 250] width 21 height 9
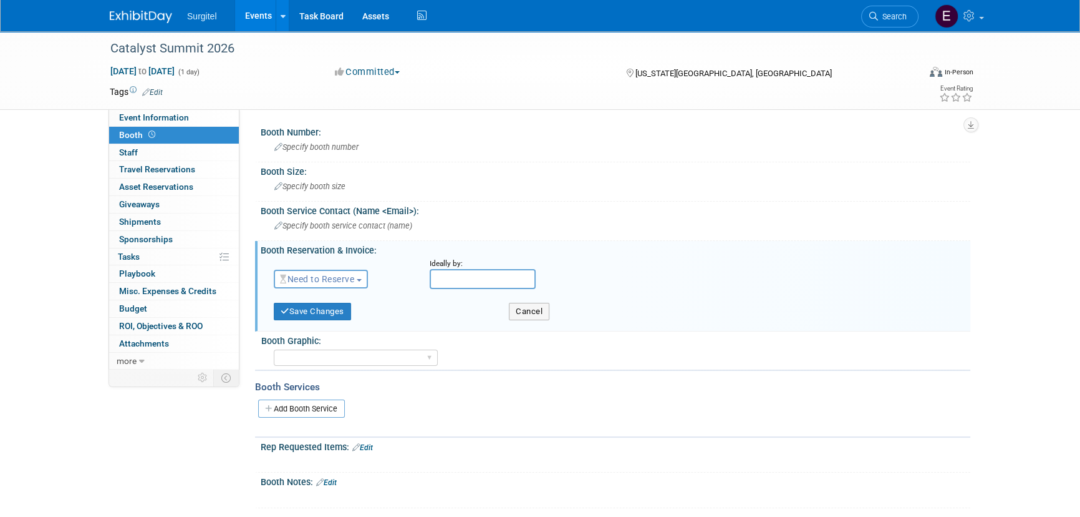
click at [349, 274] on span "Need to Reserve" at bounding box center [317, 279] width 74 height 10
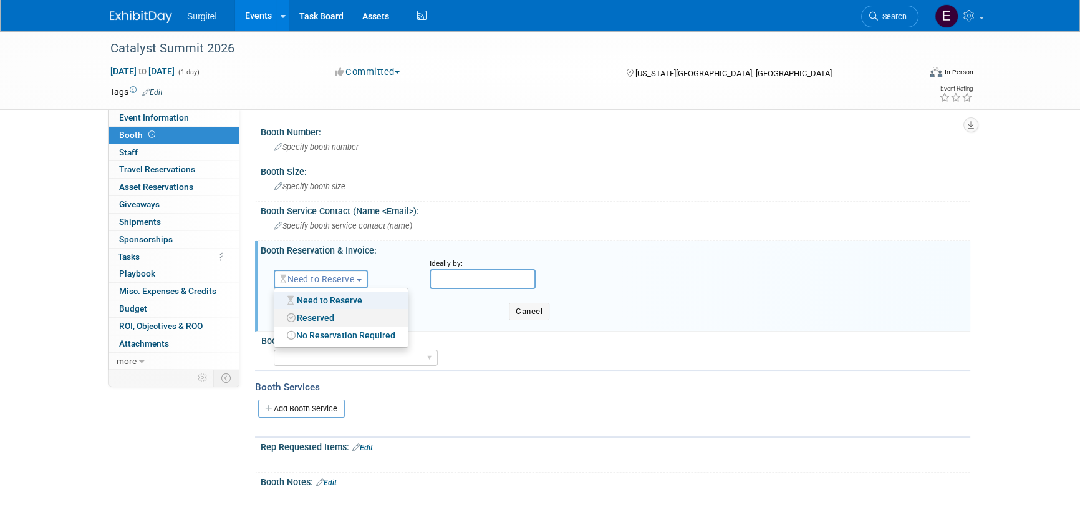
click at [305, 323] on link "Reserved" at bounding box center [340, 317] width 133 height 17
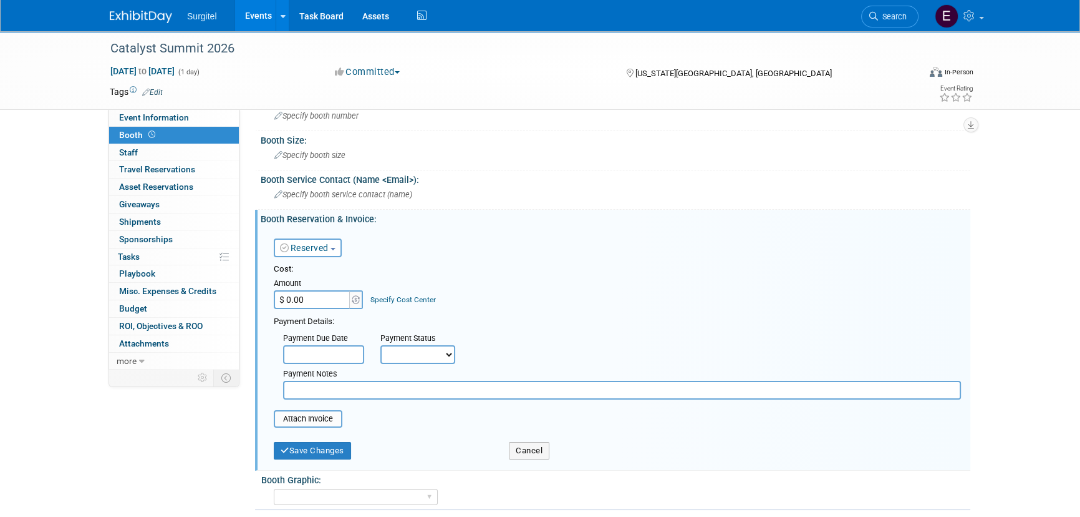
scroll to position [56, 0]
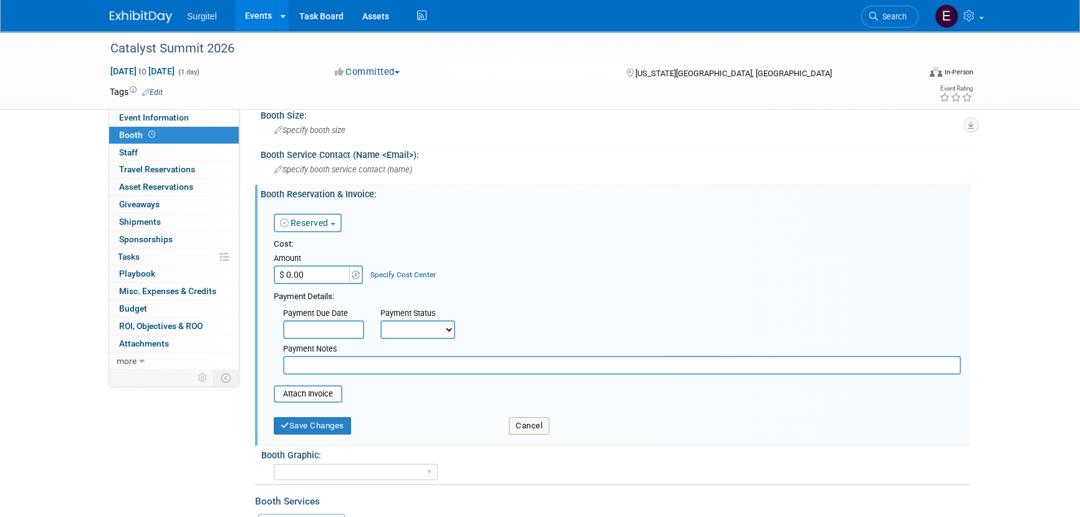
click at [414, 327] on select "Not Paid Yet Partially Paid Paid in Full" at bounding box center [418, 329] width 75 height 19
click at [449, 326] on select "Not Paid Yet Partially Paid Paid in Full" at bounding box center [418, 329] width 75 height 19
select select "3"
click at [381, 320] on select "Not Paid Yet Partially Paid Paid in Full" at bounding box center [418, 329] width 75 height 19
click at [304, 421] on button "Save Changes" at bounding box center [312, 425] width 77 height 17
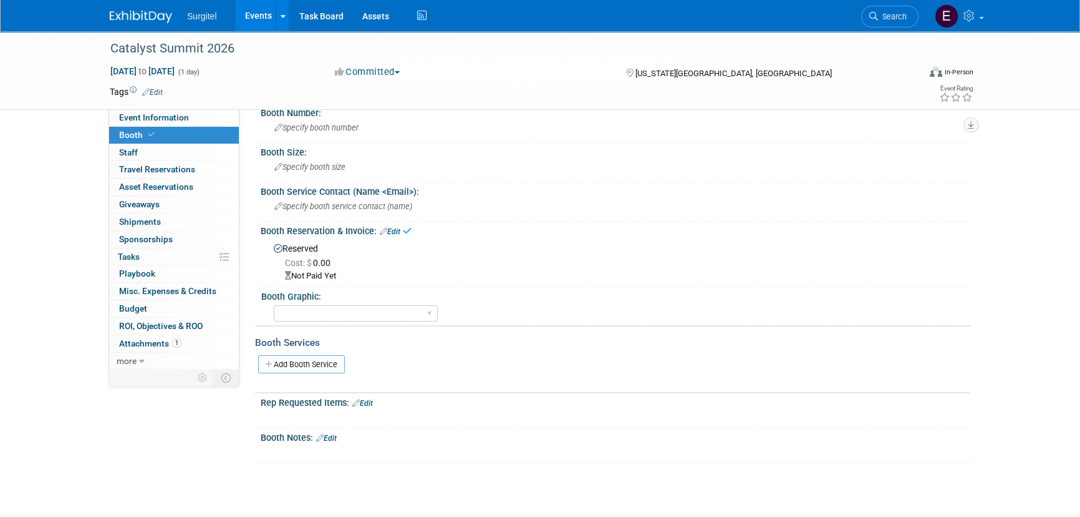
scroll to position [0, 0]
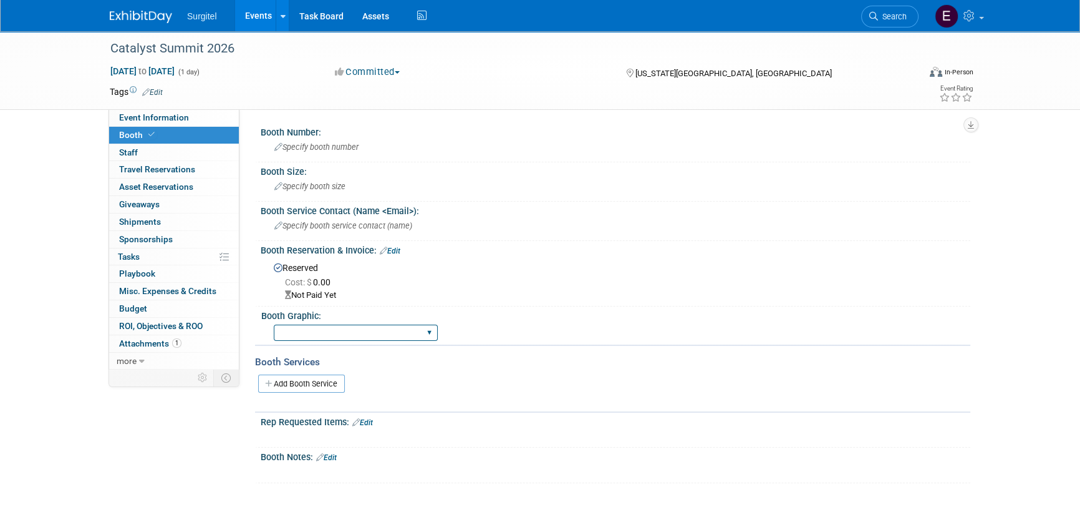
click at [288, 332] on select "Big Island Booth 10x20 Backlit 8' Fabric Popup 10' Light Box 2' Fabric Banner N…" at bounding box center [356, 332] width 164 height 17
select select "8' Fabric Popup"
click at [274, 324] on select "Big Island Booth 10x20 Backlit 8' Fabric Popup 10' Light Box 2' Fabric Banner N…" at bounding box center [356, 332] width 164 height 17
click at [355, 329] on select "Big Island Booth 10x20 Backlit 8' Fabric Popup 10' Light Box 2' Fabric Banner N…" at bounding box center [356, 332] width 164 height 17
select select
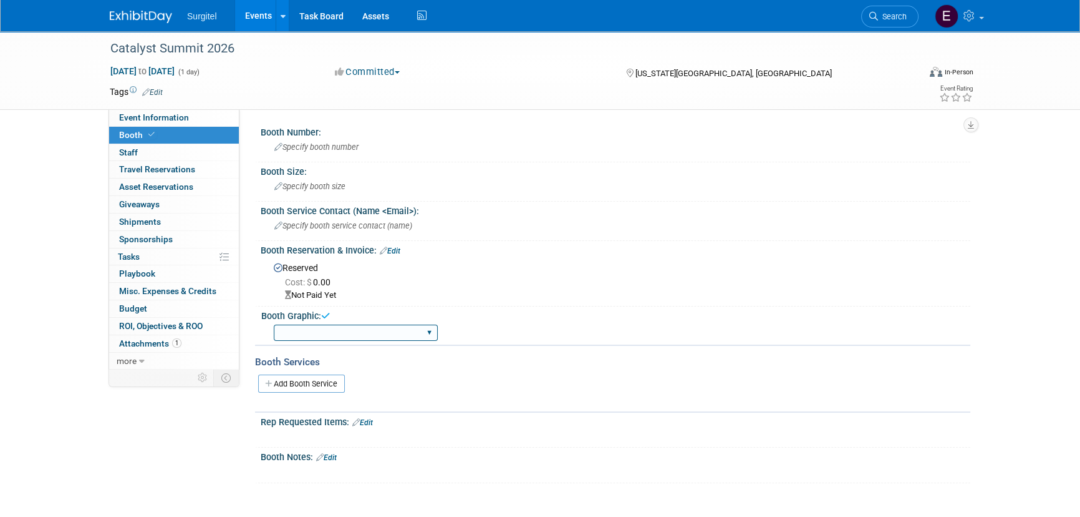
click at [274, 324] on select "Big Island Booth 10x20 Backlit 8' Fabric Popup 10' Light Box 2' Fabric Banner N…" at bounding box center [356, 332] width 164 height 17
click at [314, 190] on span "Specify booth size" at bounding box center [309, 186] width 71 height 9
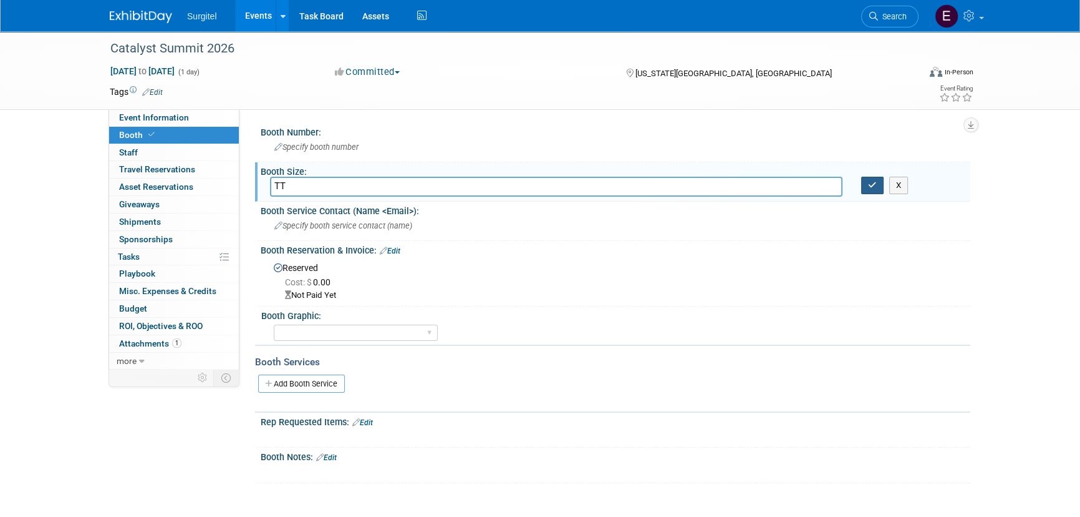
type input "TT"
click at [869, 185] on icon "button" at bounding box center [872, 185] width 9 height 8
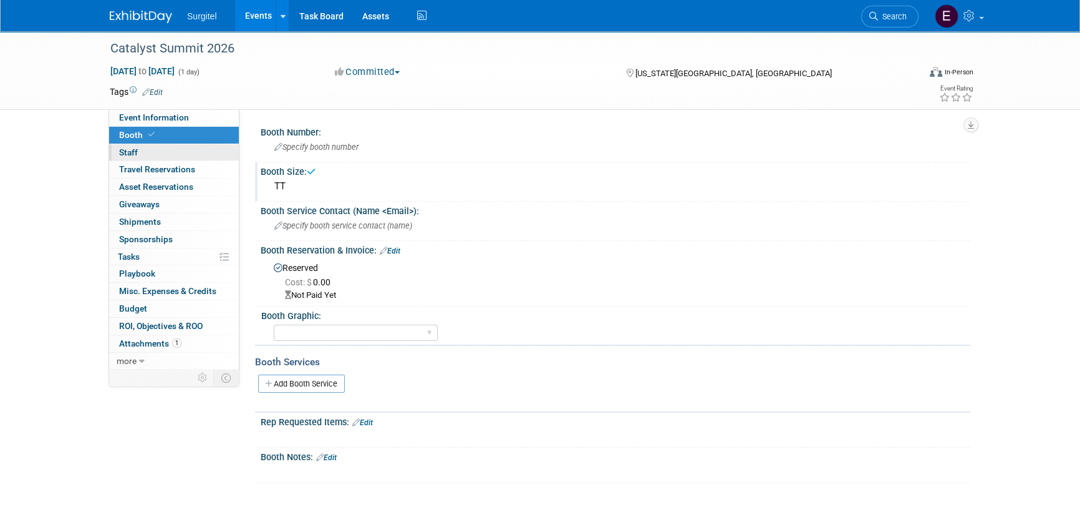
click at [183, 157] on link "0 Staff 0" at bounding box center [174, 152] width 130 height 17
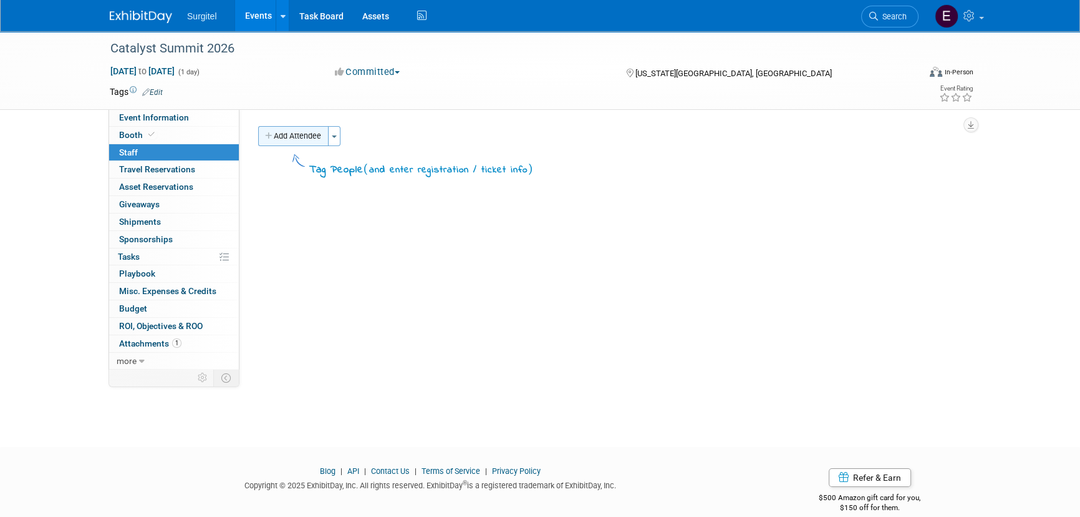
click at [284, 126] on button "Add Attendee" at bounding box center [293, 136] width 70 height 20
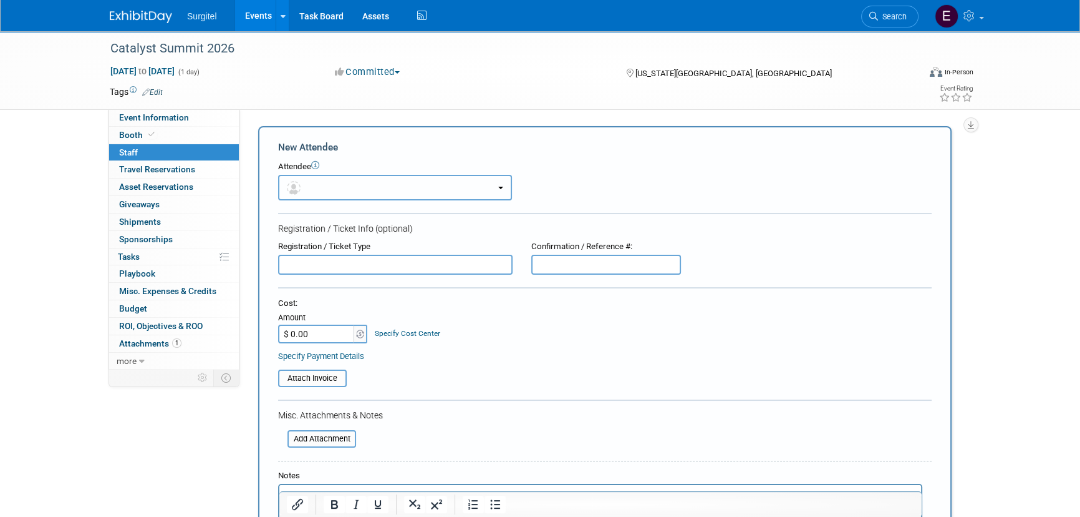
click at [333, 178] on button "button" at bounding box center [395, 188] width 234 height 26
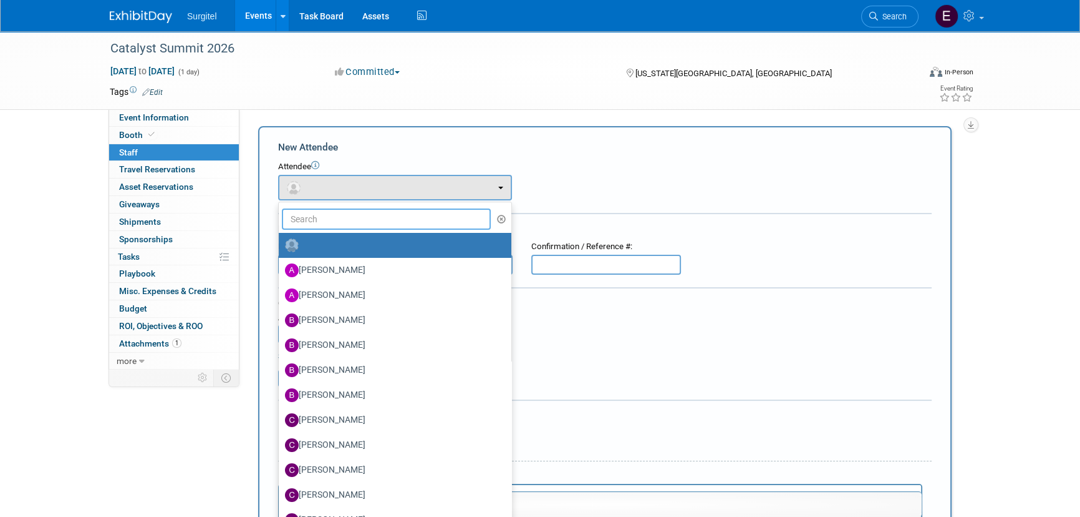
click at [374, 215] on input "text" at bounding box center [386, 218] width 209 height 21
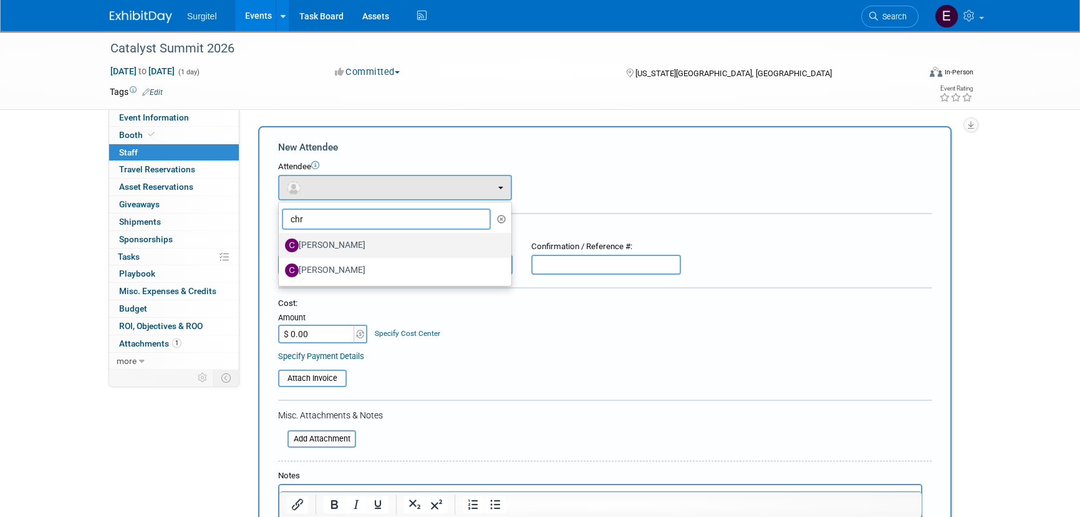
type input "chr"
click at [387, 237] on label "Chris Reidy" at bounding box center [392, 245] width 214 height 20
click at [281, 240] on input "Chris Reidy" at bounding box center [277, 244] width 8 height 8
select select "7ee66c47-eb06-42d9-a122-5028bbebce82"
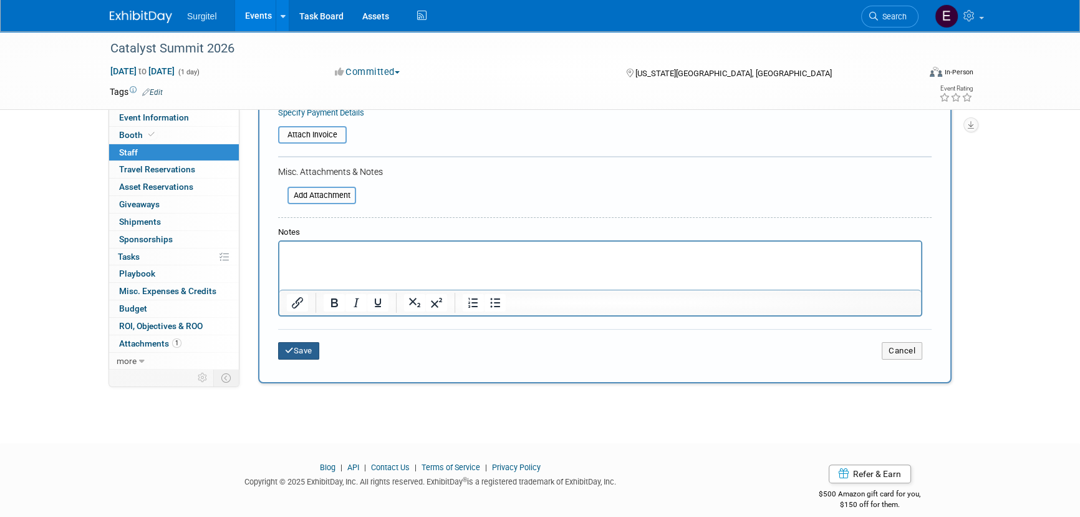
click at [295, 357] on button "Save" at bounding box center [298, 350] width 41 height 17
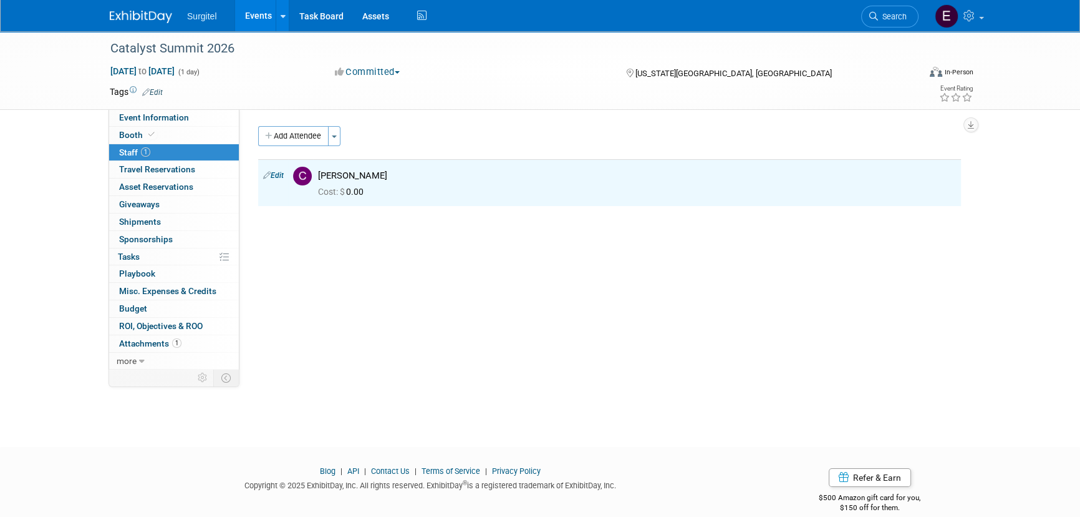
click at [265, 12] on link "Events" at bounding box center [258, 15] width 46 height 31
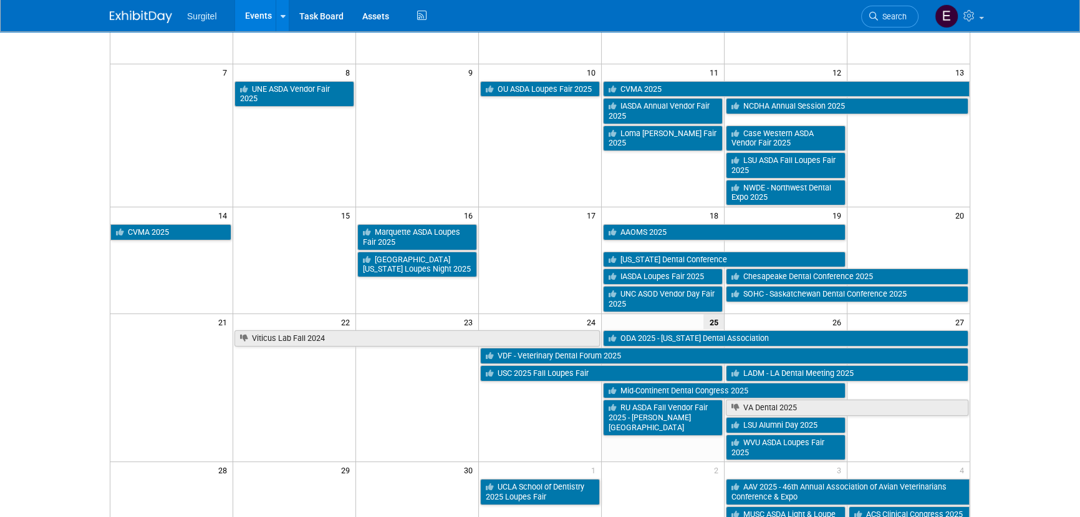
scroll to position [397, 0]
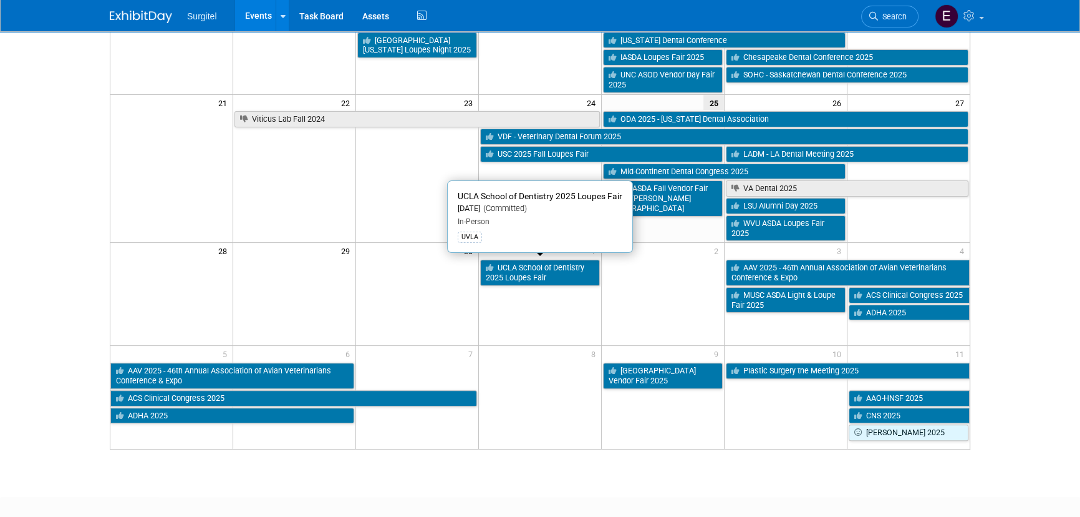
click at [531, 262] on link "UCLA School of Dentistry 2025 Loupes Fair" at bounding box center [540, 273] width 120 height 26
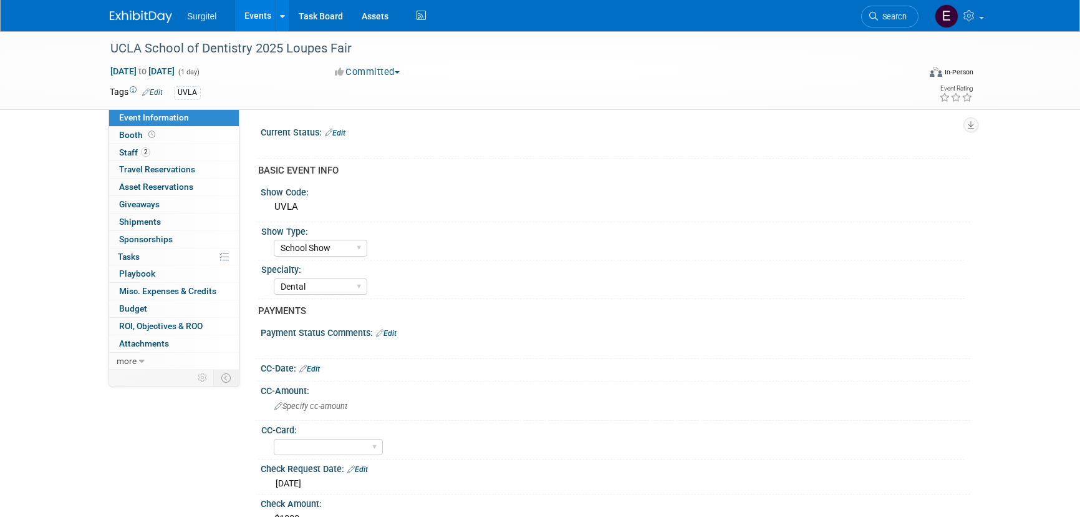
select select "School Show"
select select "Dental"
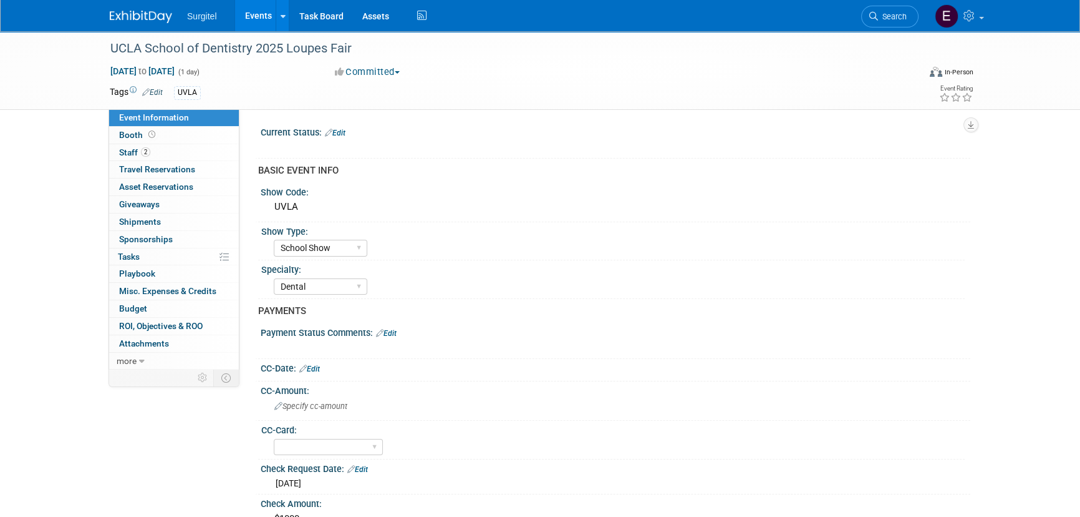
click at [175, 66] on span "Oct 1, 2025 to Oct 1, 2025" at bounding box center [142, 70] width 65 height 11
type input "Oct 1, 2025"
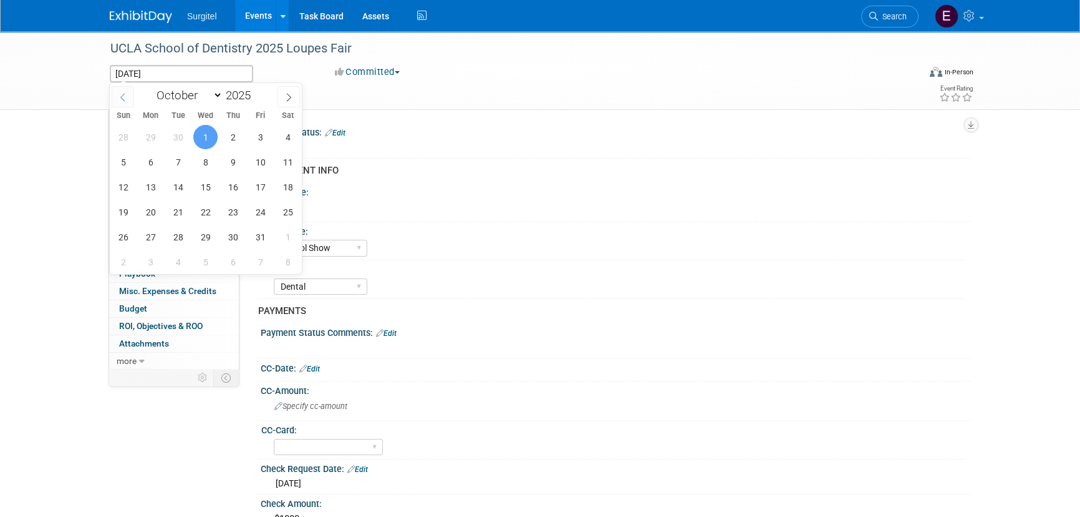
click at [129, 94] on span at bounding box center [123, 96] width 22 height 21
select select "8"
click at [180, 239] on span "30" at bounding box center [178, 237] width 24 height 24
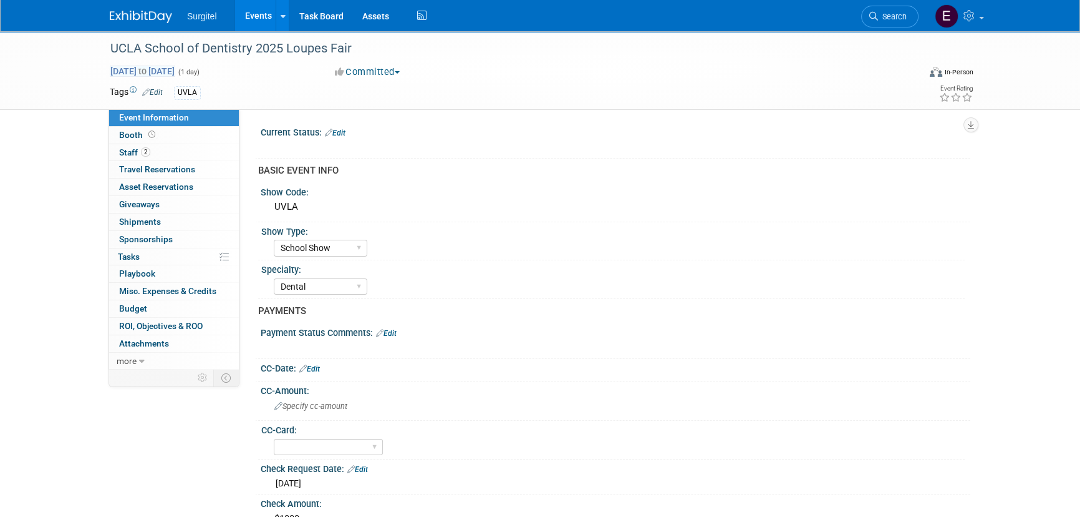
click at [175, 69] on span "Sep 30, 2025 to Sep 30, 2025" at bounding box center [142, 70] width 65 height 11
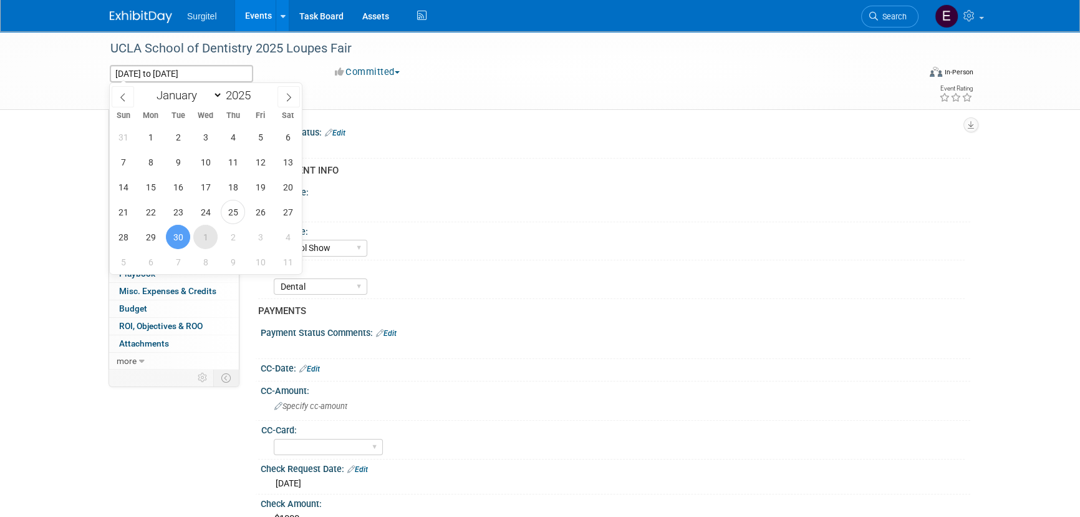
click at [208, 226] on span "1" at bounding box center [205, 237] width 24 height 24
type input "Oct 1, 2025"
click at [208, 226] on span "1" at bounding box center [205, 237] width 24 height 24
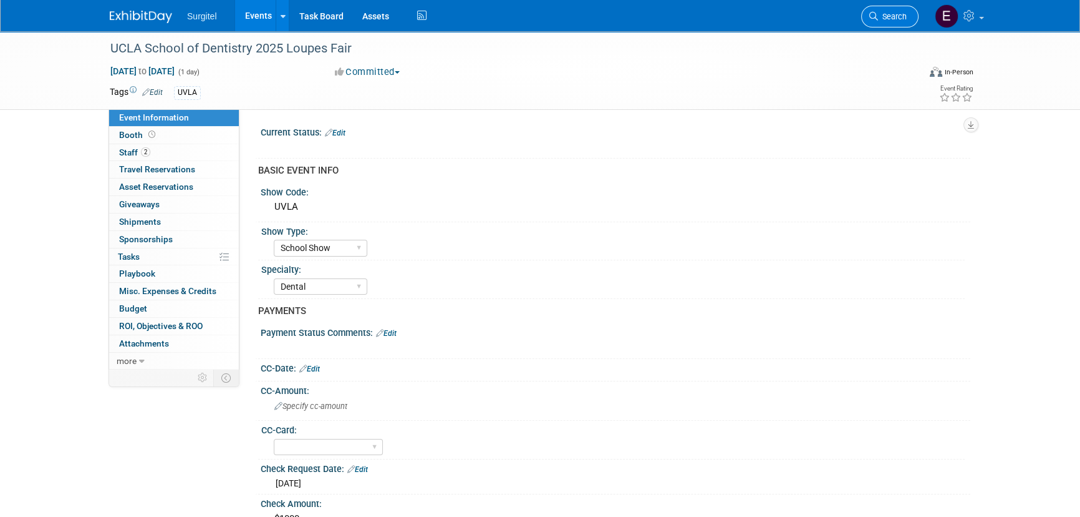
click at [889, 16] on span "Search" at bounding box center [892, 16] width 29 height 9
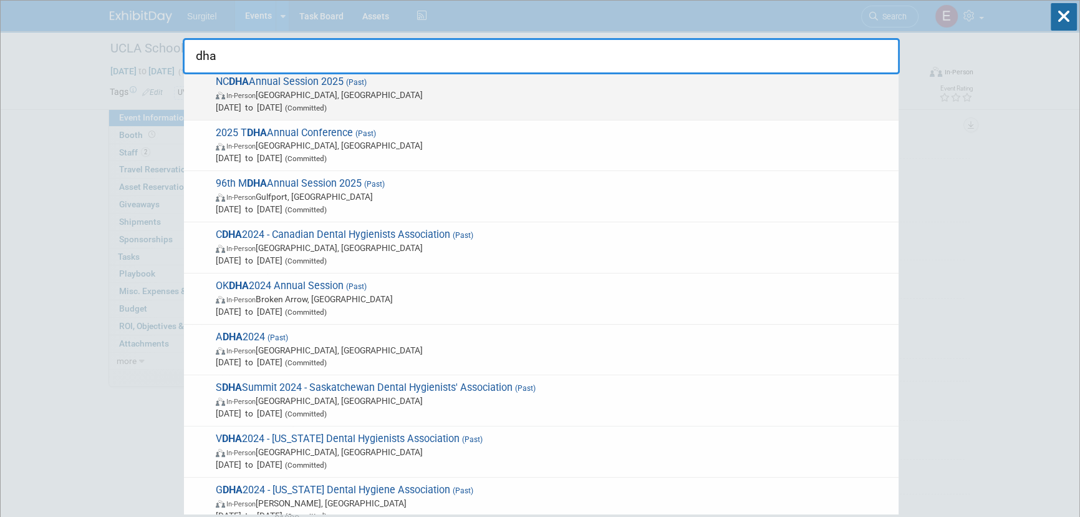
scroll to position [113, 0]
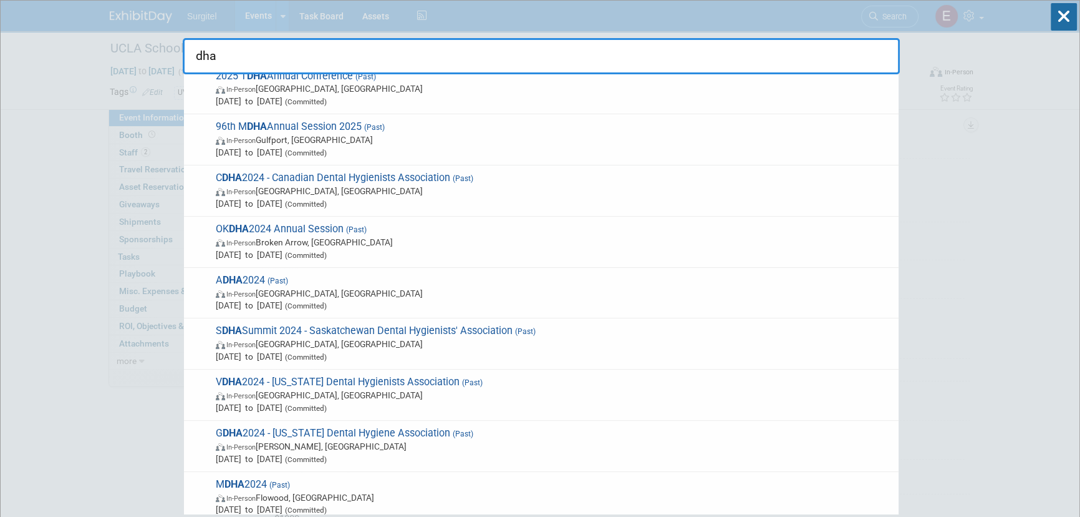
type input "dha"
click at [327, 153] on span "(Committed)" at bounding box center [305, 152] width 44 height 9
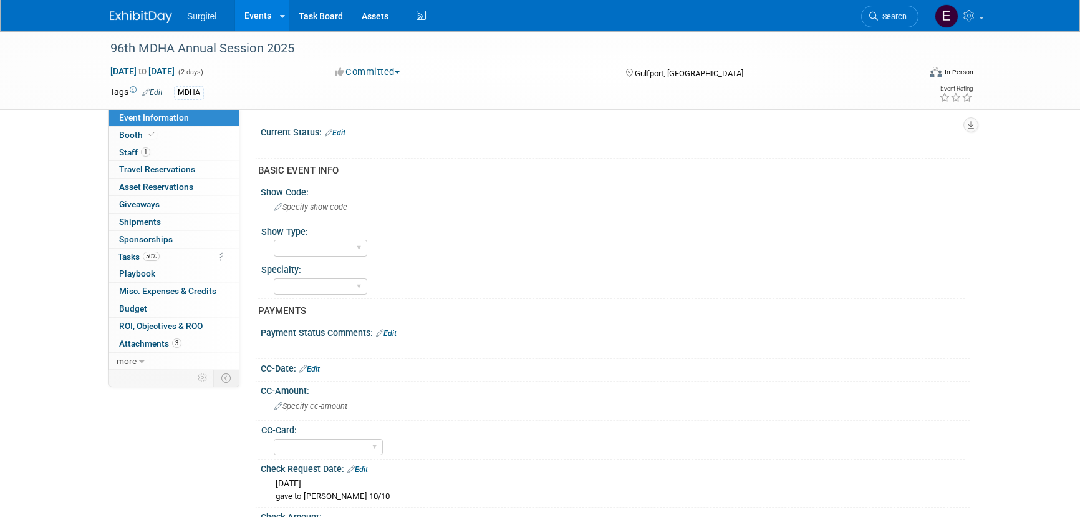
select select "Yes"
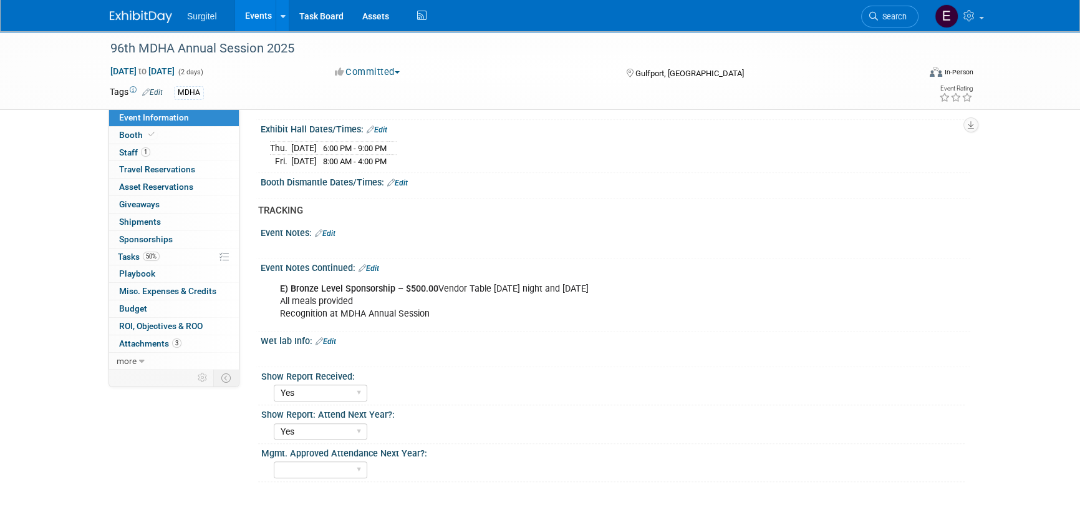
scroll to position [891, 0]
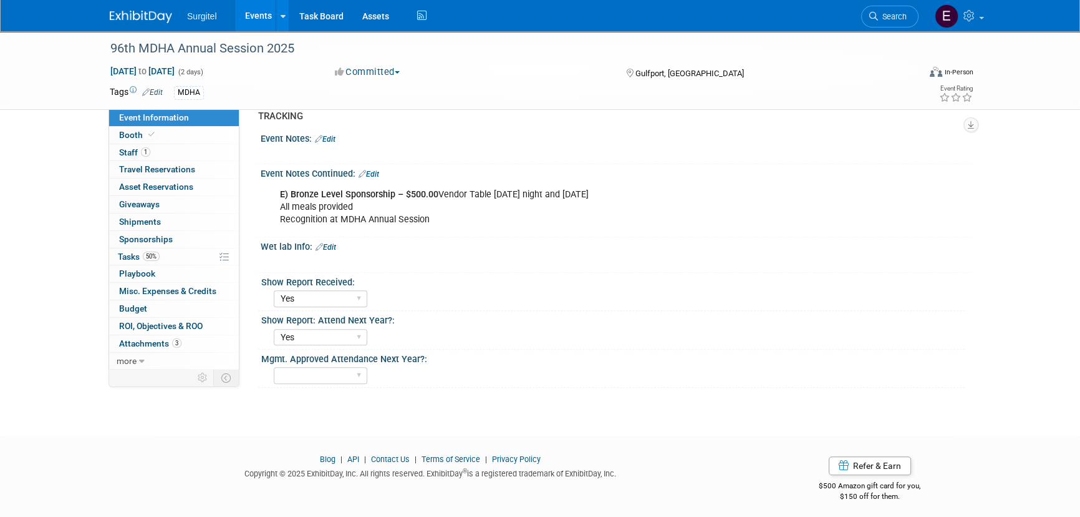
click at [898, 7] on link "Search" at bounding box center [889, 17] width 57 height 22
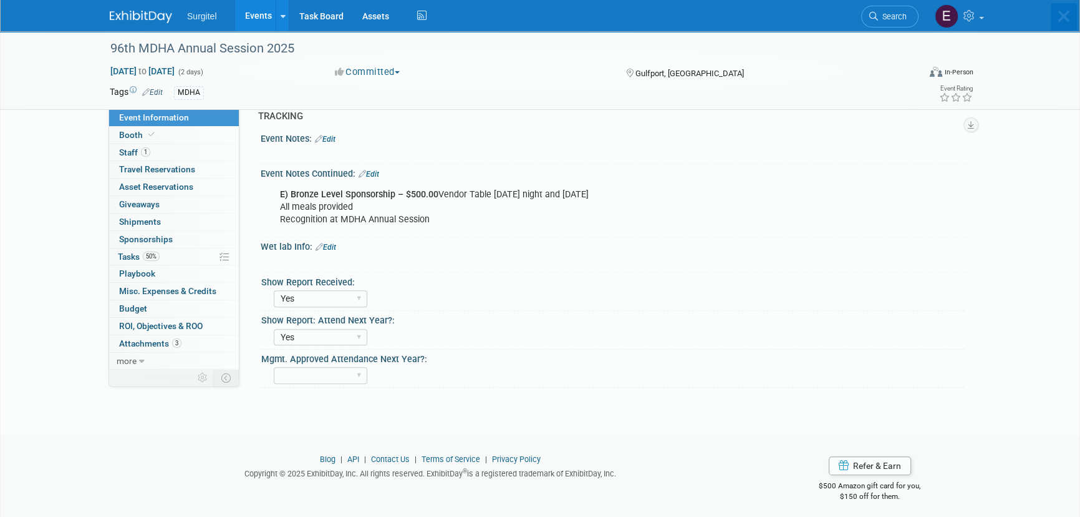
scroll to position [0, 0]
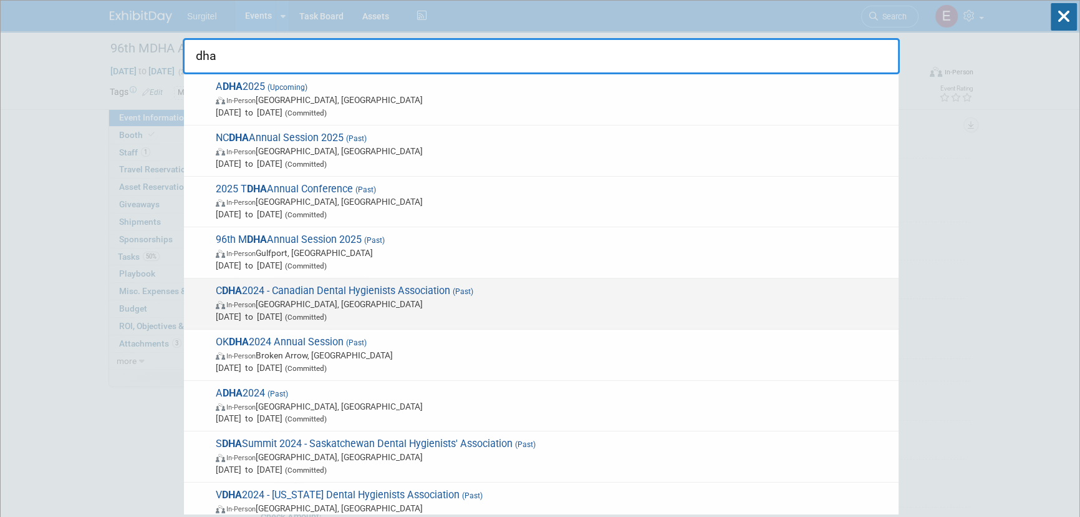
type input "dha"
click at [437, 310] on span "[DATE] to [DATE] (Committed)" at bounding box center [554, 316] width 677 height 12
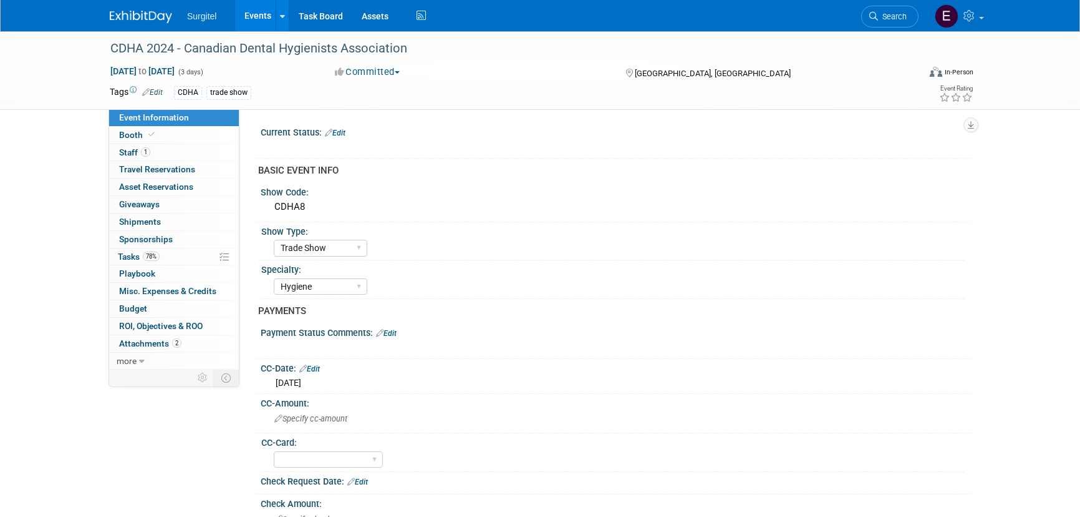
select select "Trade Show"
select select "Hygiene"
select select "No"
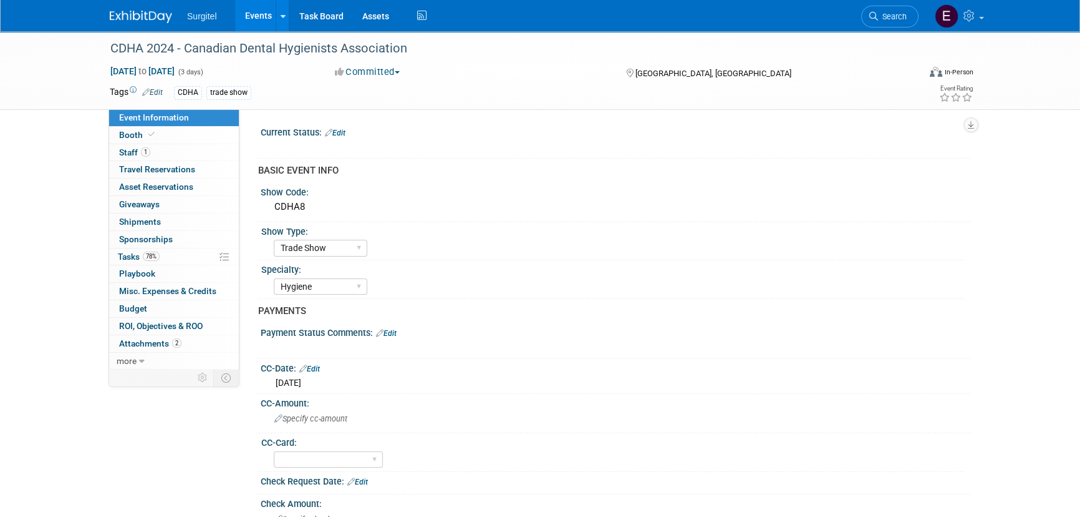
click at [888, 17] on span "Search" at bounding box center [892, 16] width 29 height 9
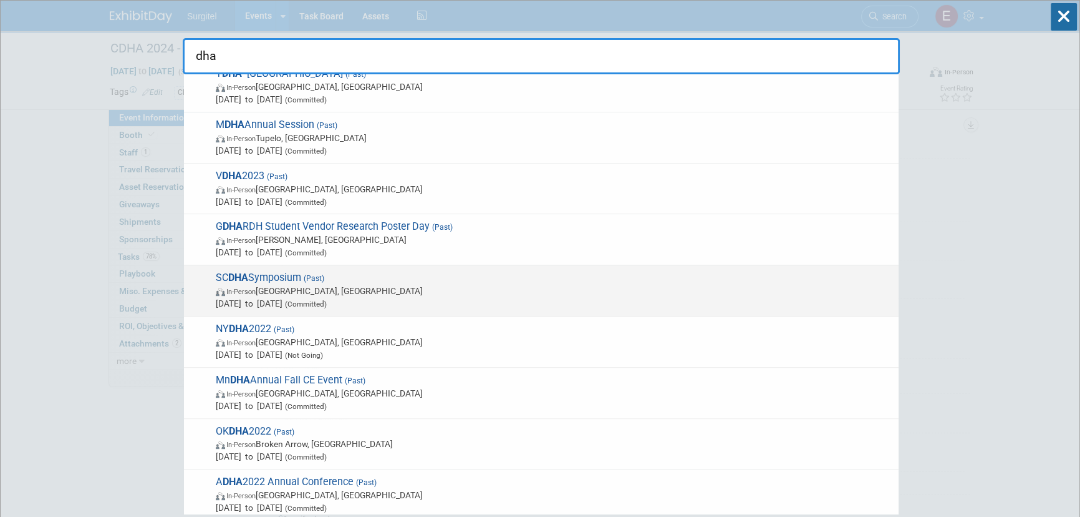
scroll to position [681, 0]
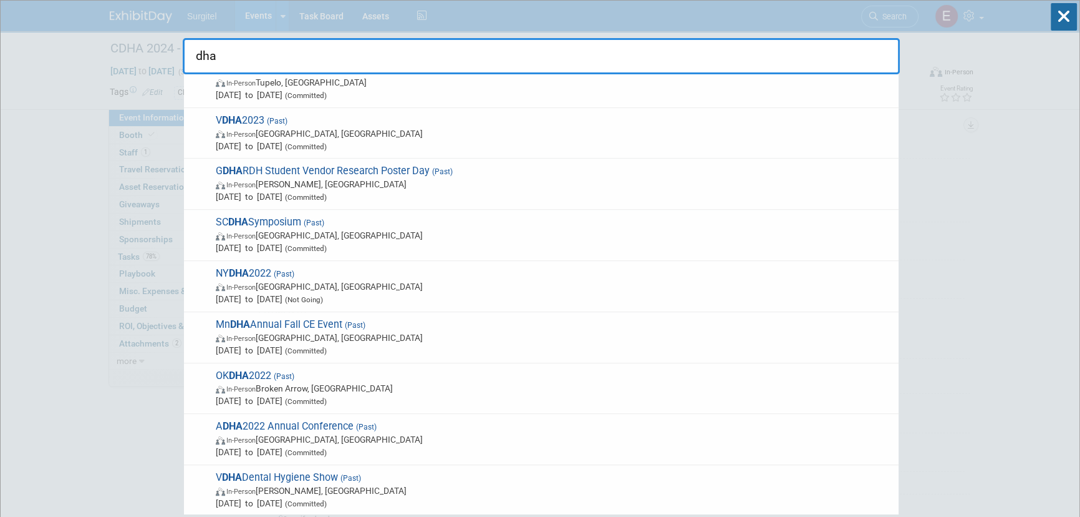
type input "dha"
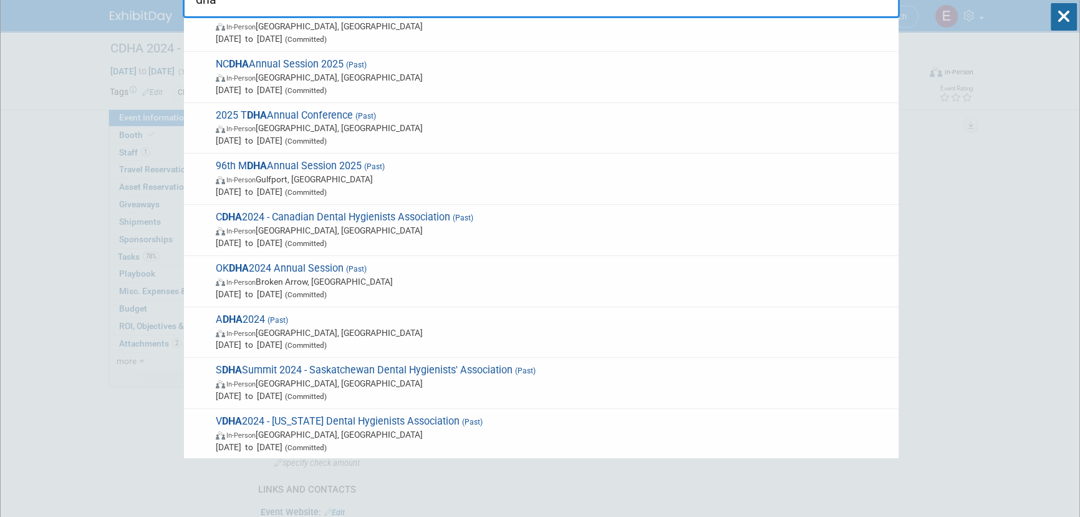
scroll to position [0, 0]
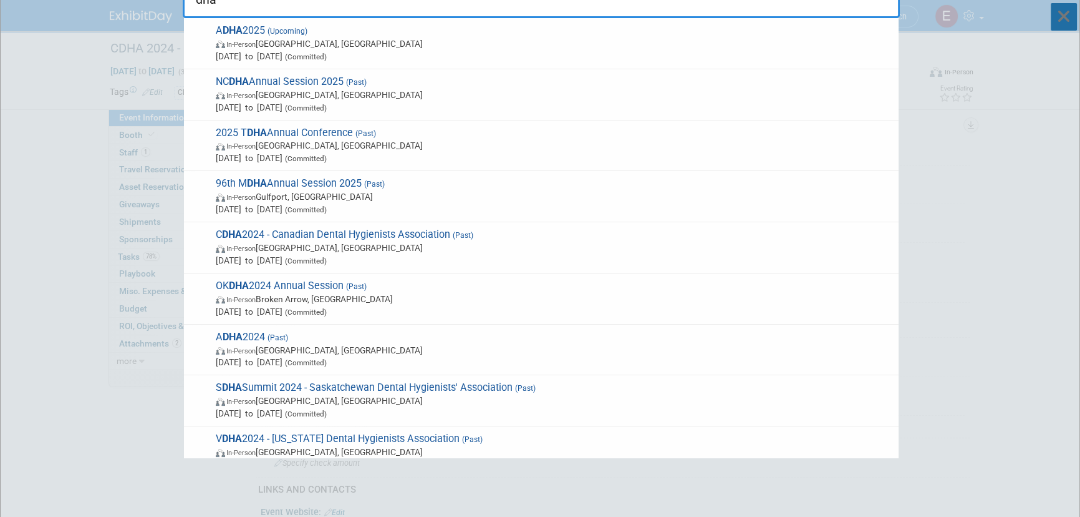
click at [1060, 17] on icon at bounding box center [1064, 16] width 26 height 27
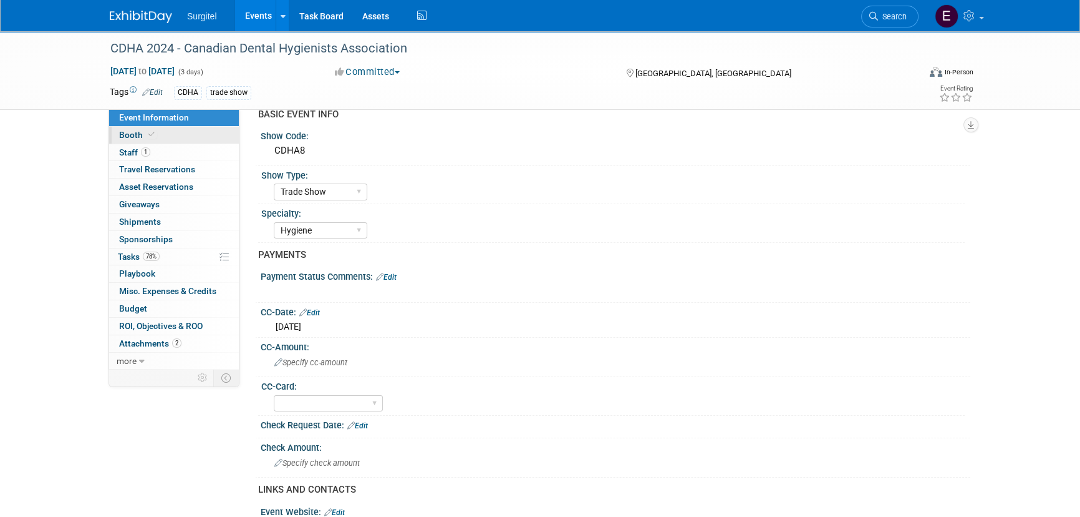
click at [168, 133] on link "Booth" at bounding box center [174, 135] width 130 height 17
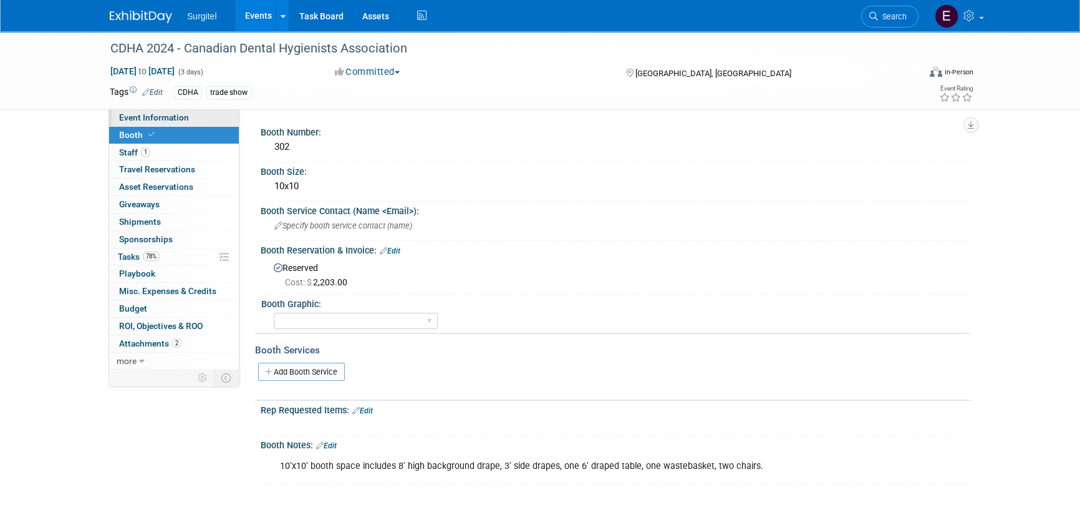
click at [163, 120] on span "Event Information" at bounding box center [154, 117] width 70 height 10
select select "Trade Show"
select select "Hygiene"
select select "No"
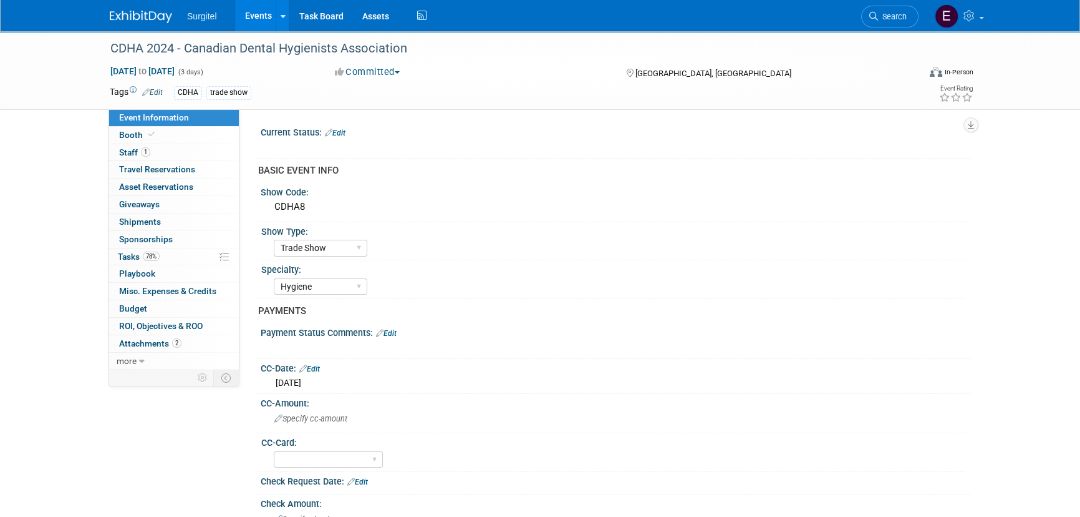
click at [262, 26] on link "Events" at bounding box center [258, 15] width 46 height 31
